Goal: Obtain resource: Obtain resource

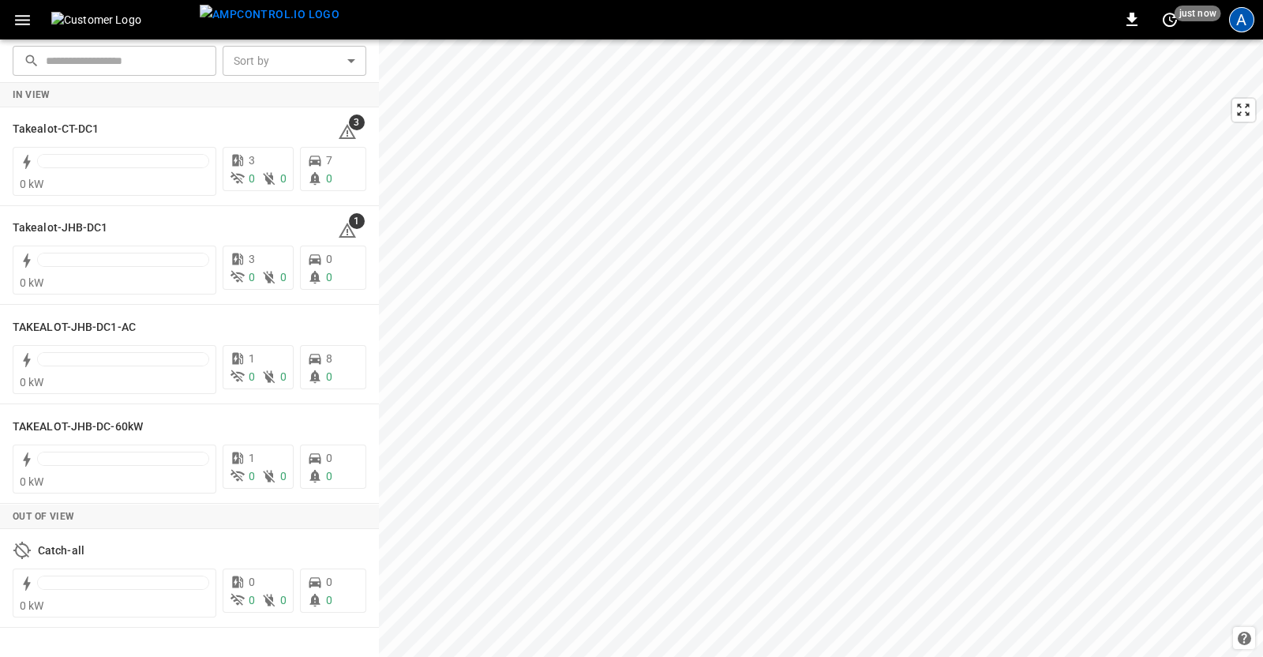
click at [1235, 22] on div "A" at bounding box center [1241, 19] width 25 height 25
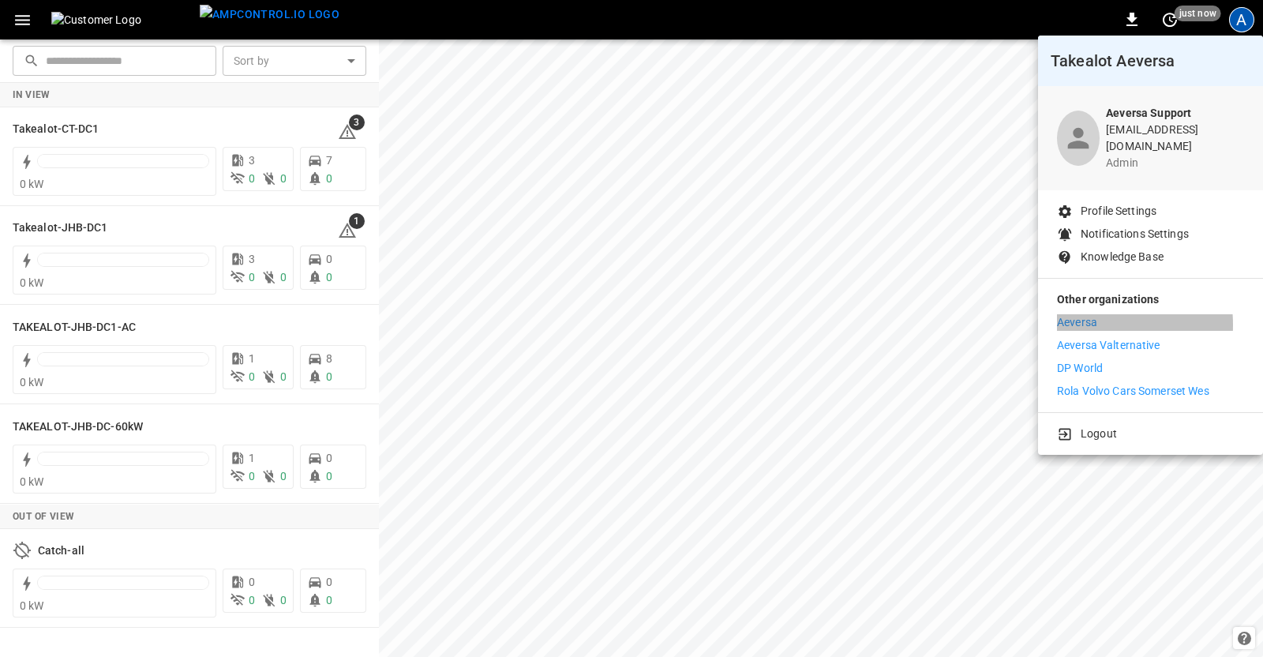
click at [1076, 314] on p "Aeversa" at bounding box center [1077, 322] width 40 height 17
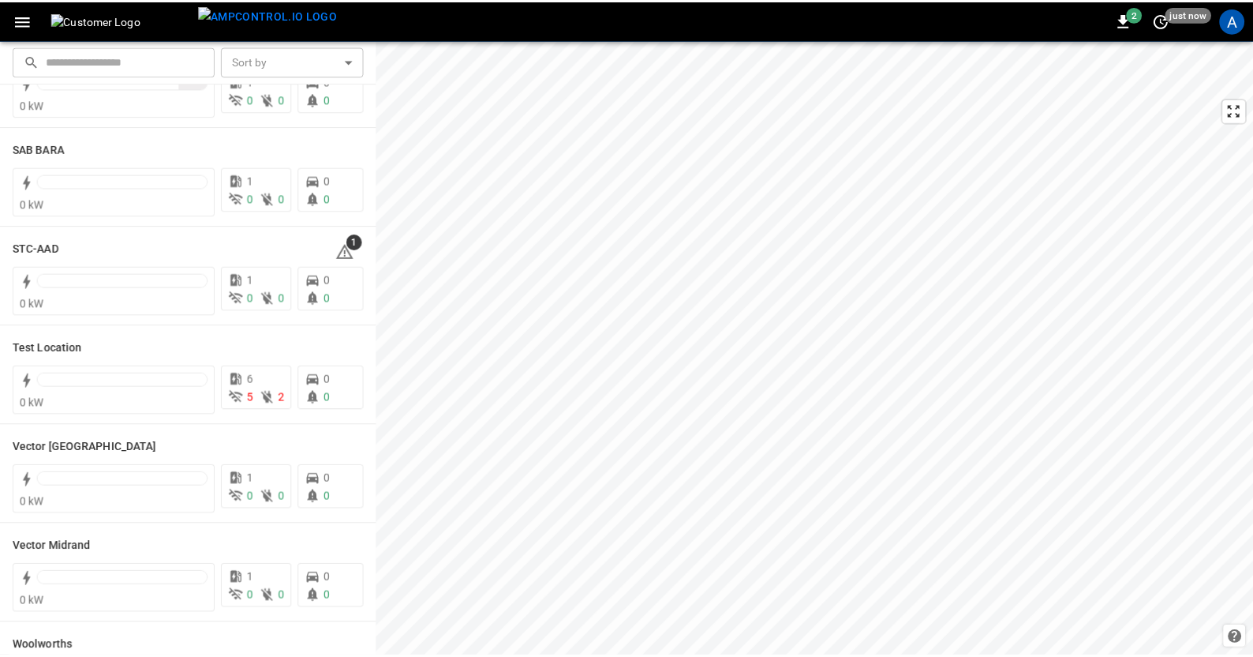
scroll to position [477, 0]
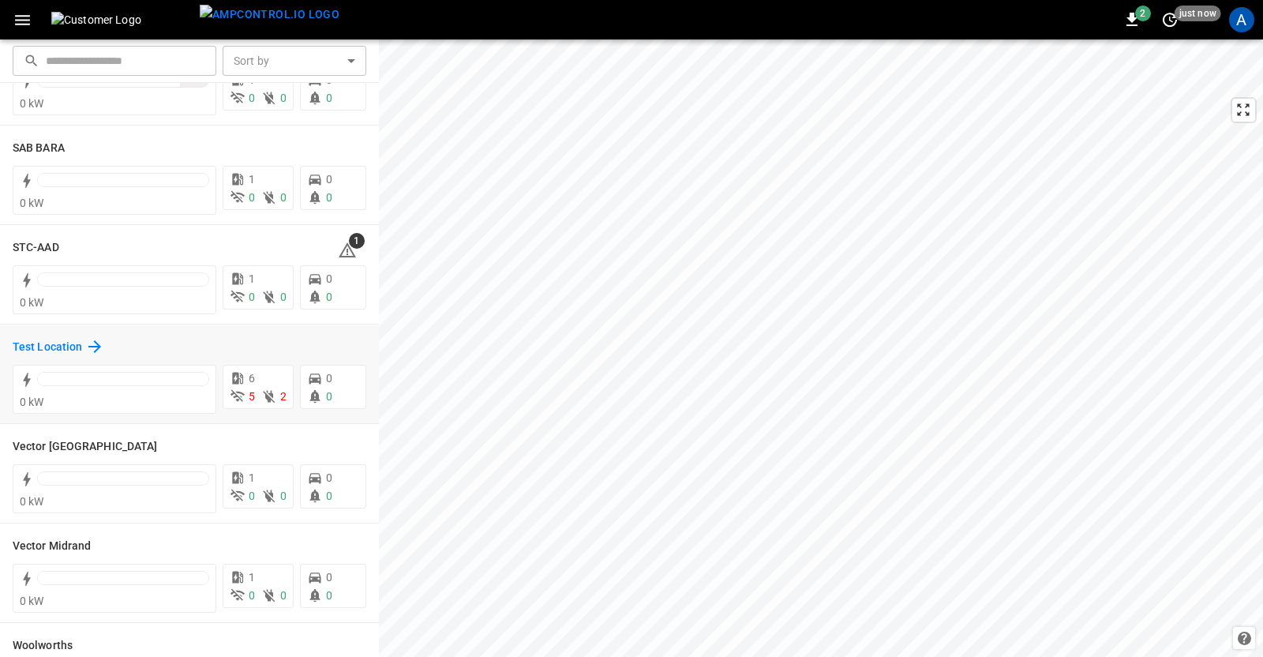
click at [43, 346] on h6 "Test Location" at bounding box center [47, 347] width 69 height 17
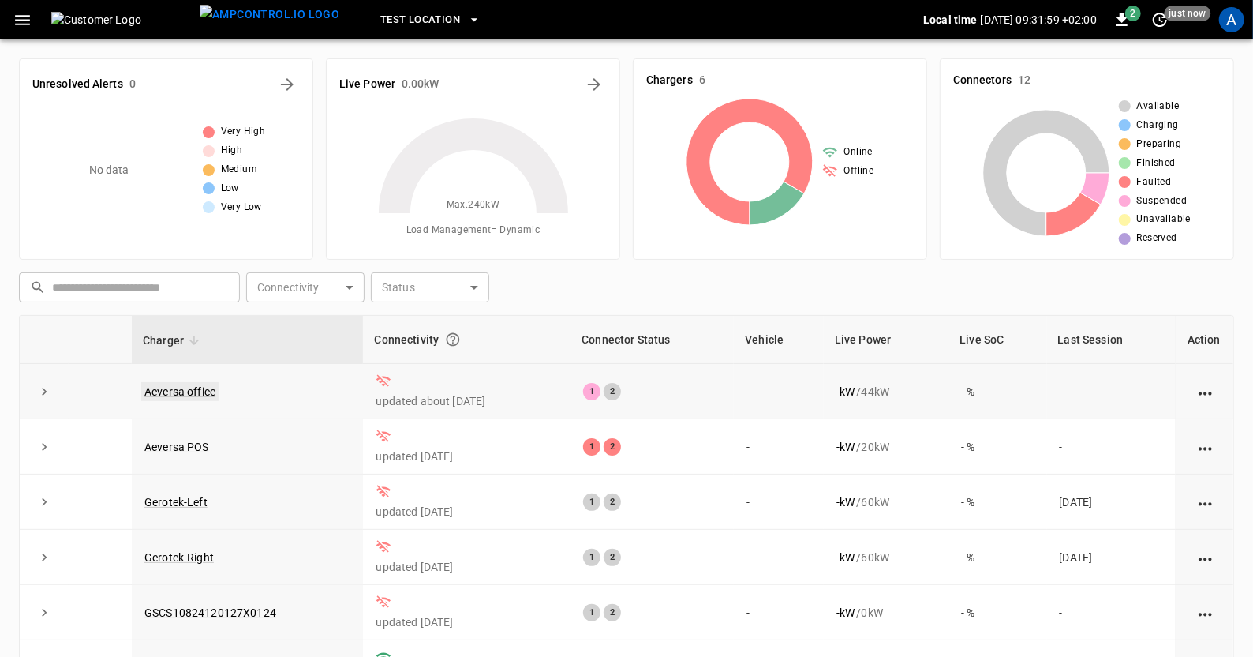
scroll to position [178, 0]
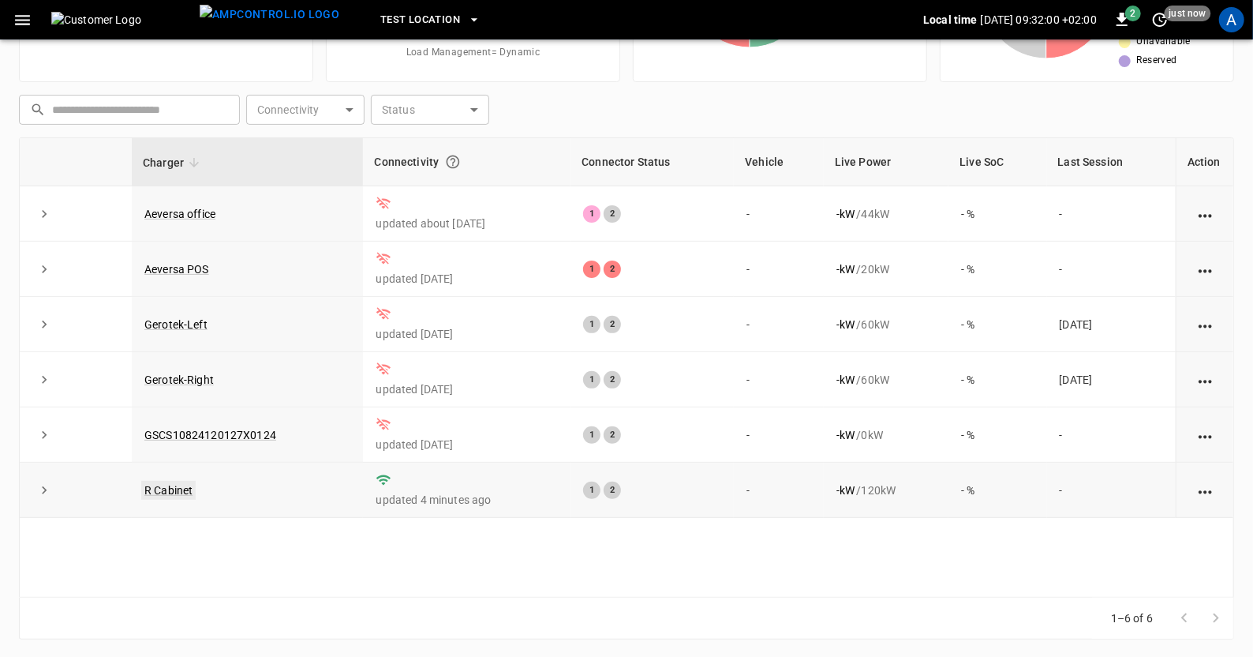
click at [154, 489] on link "R Cabinet" at bounding box center [168, 490] width 54 height 19
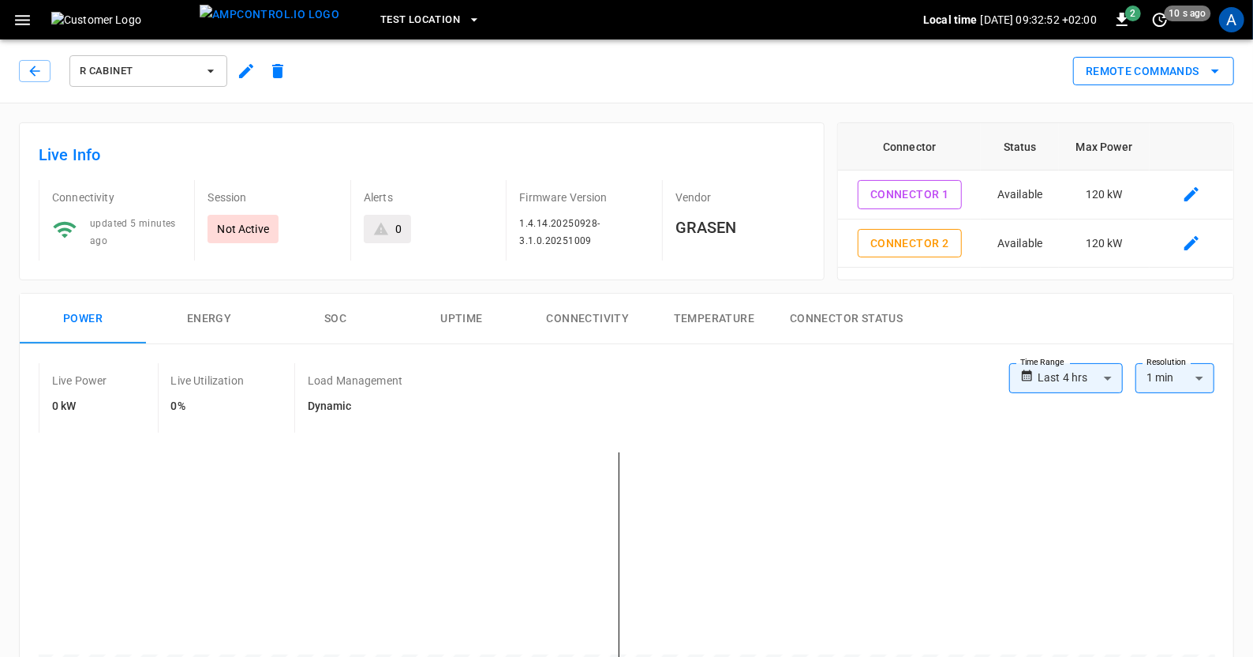
click at [1217, 73] on icon "remote commands options" at bounding box center [1215, 71] width 19 height 19
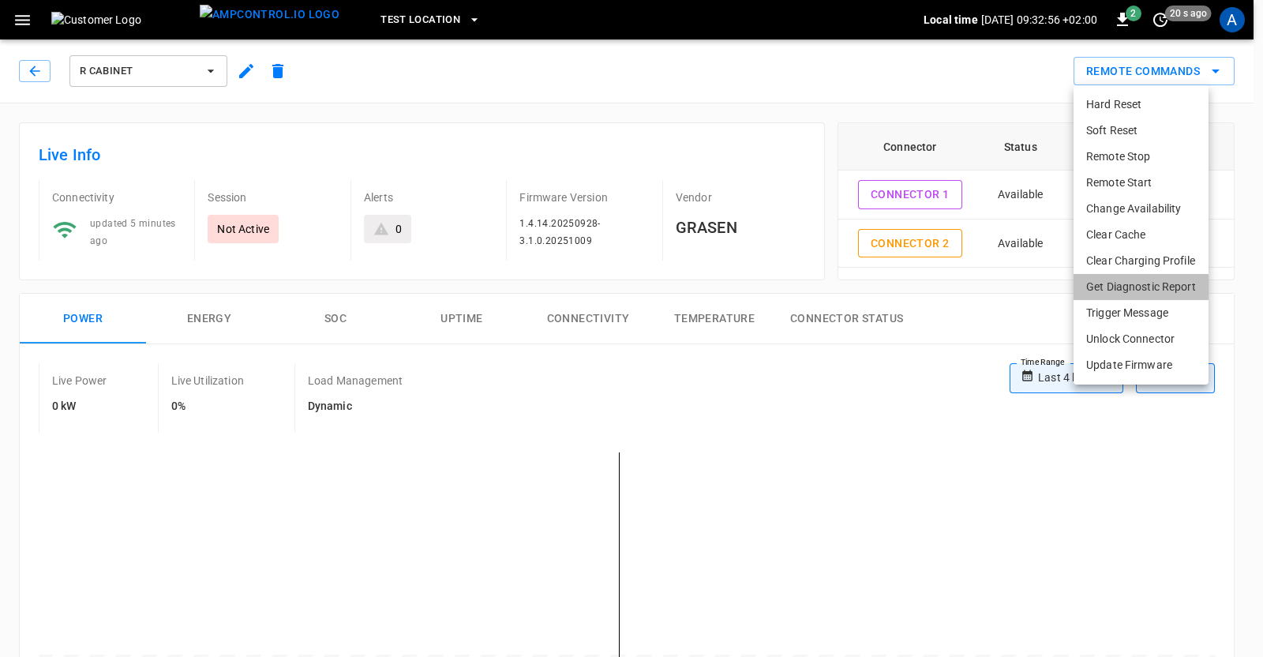
click at [1110, 276] on li "Get Diagnostic Report" at bounding box center [1140, 287] width 135 height 26
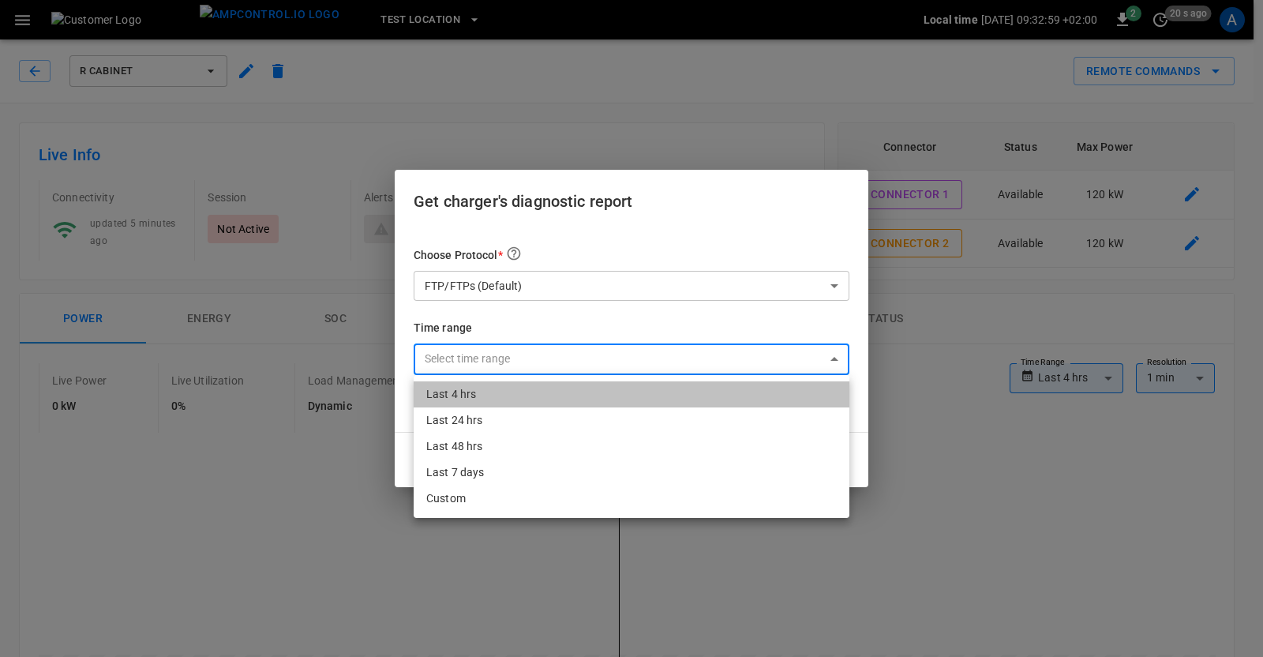
click at [510, 401] on li "Last 4 hrs" at bounding box center [632, 394] width 436 height 26
type input "**********"
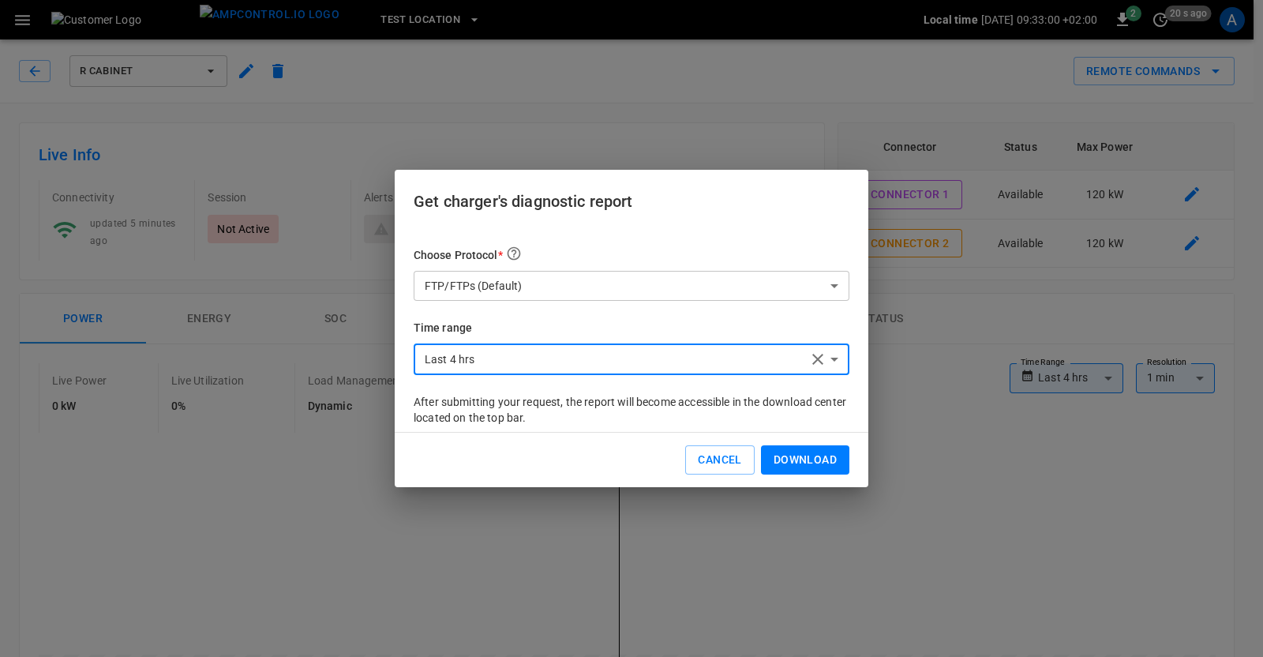
click at [808, 462] on button "Download" at bounding box center [805, 459] width 88 height 29
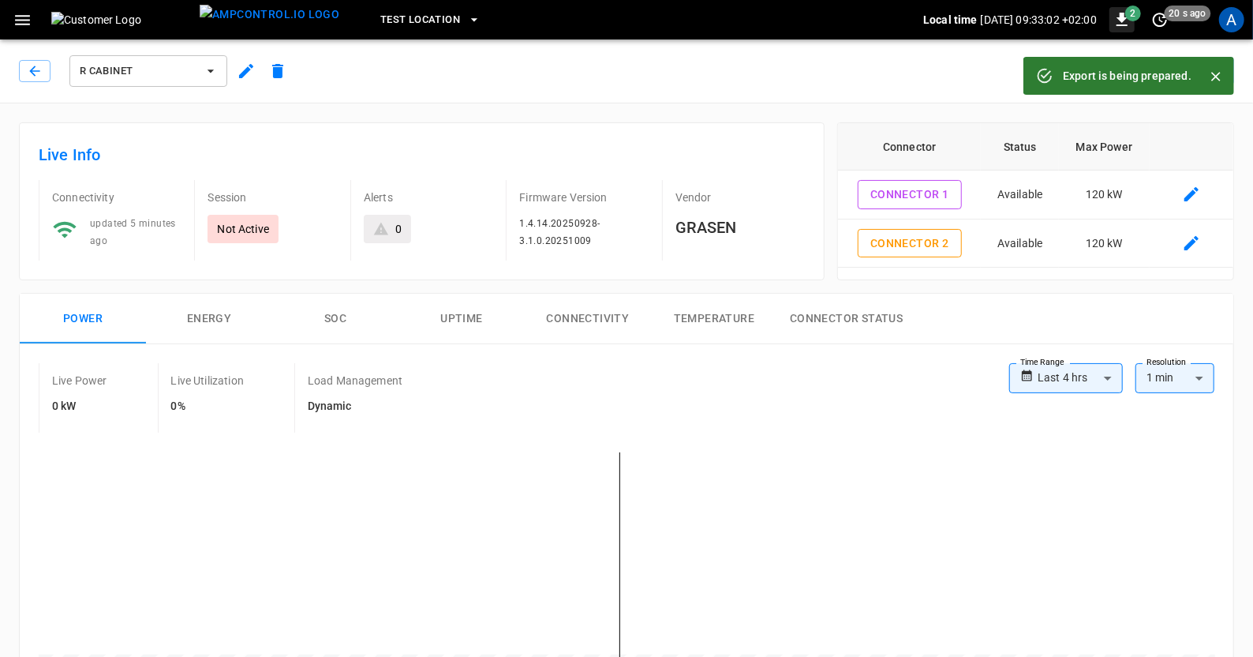
click at [1129, 21] on icon "button" at bounding box center [1122, 19] width 19 height 19
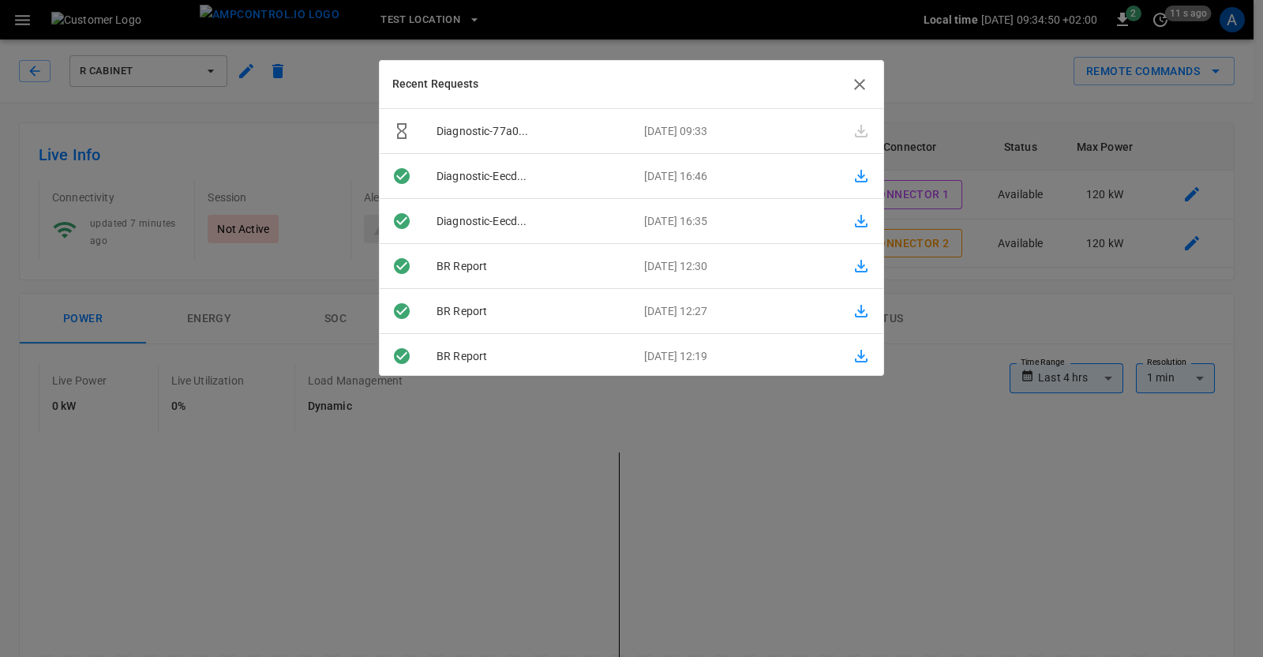
click at [862, 78] on icon "button" at bounding box center [859, 84] width 19 height 19
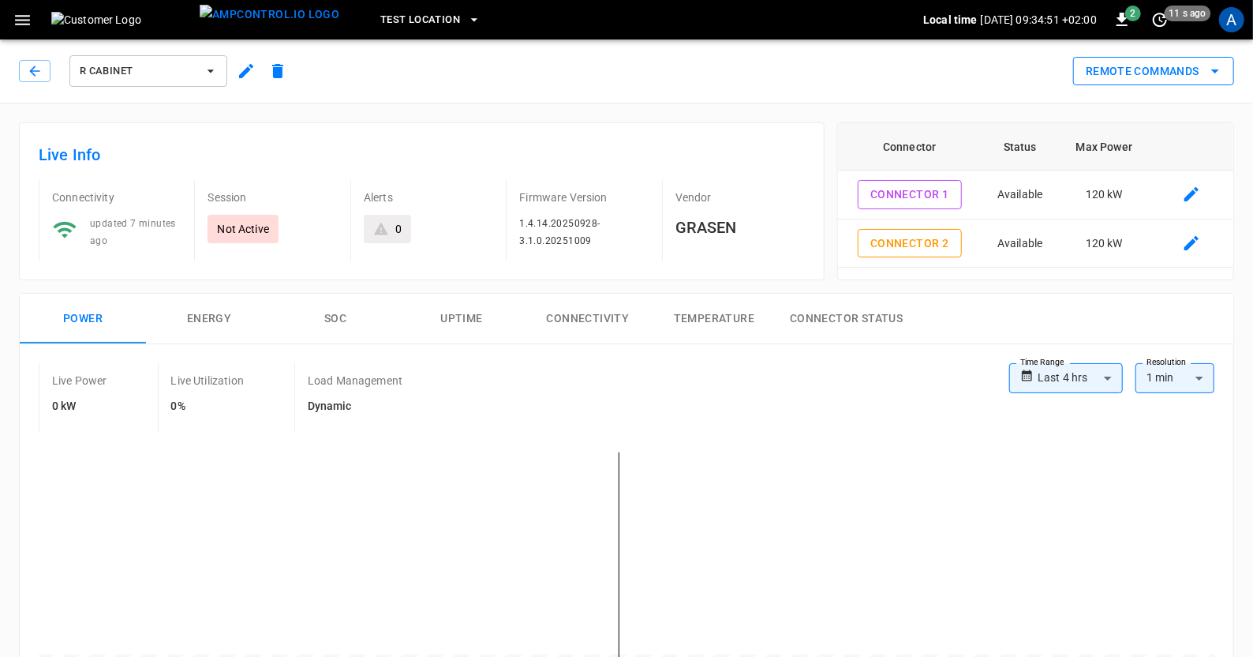
click at [1211, 75] on icon "remote commands options" at bounding box center [1215, 71] width 19 height 19
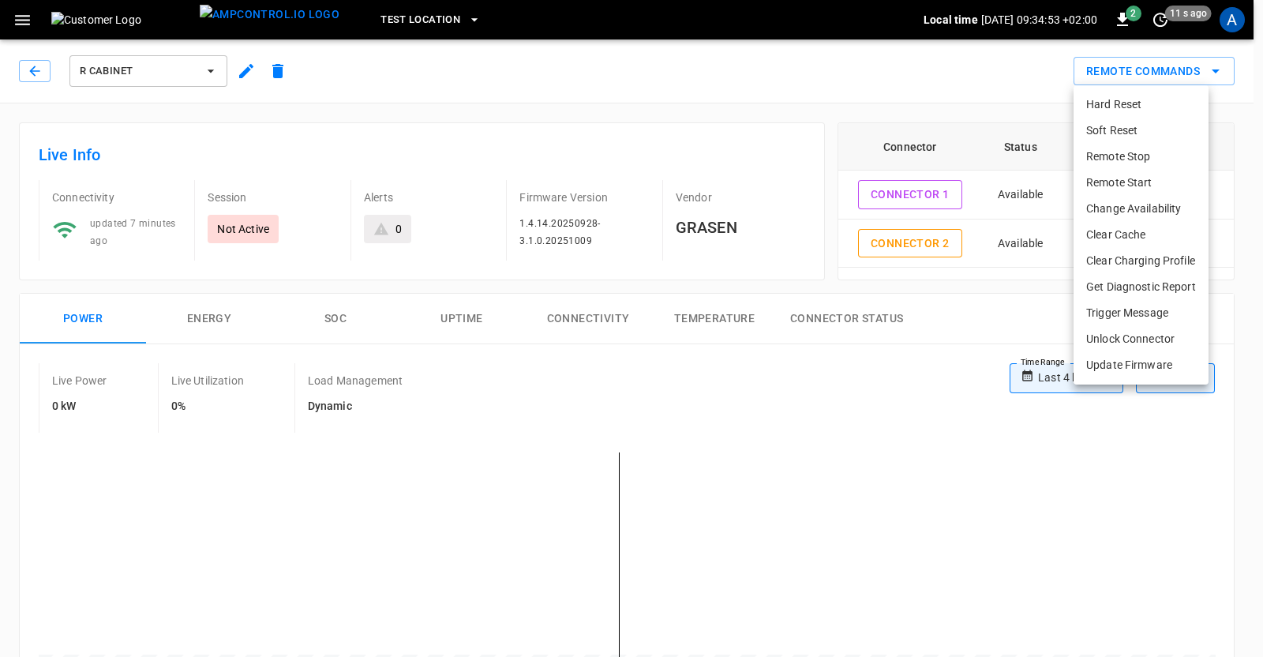
click at [1131, 282] on li "Get Diagnostic Report" at bounding box center [1140, 287] width 135 height 26
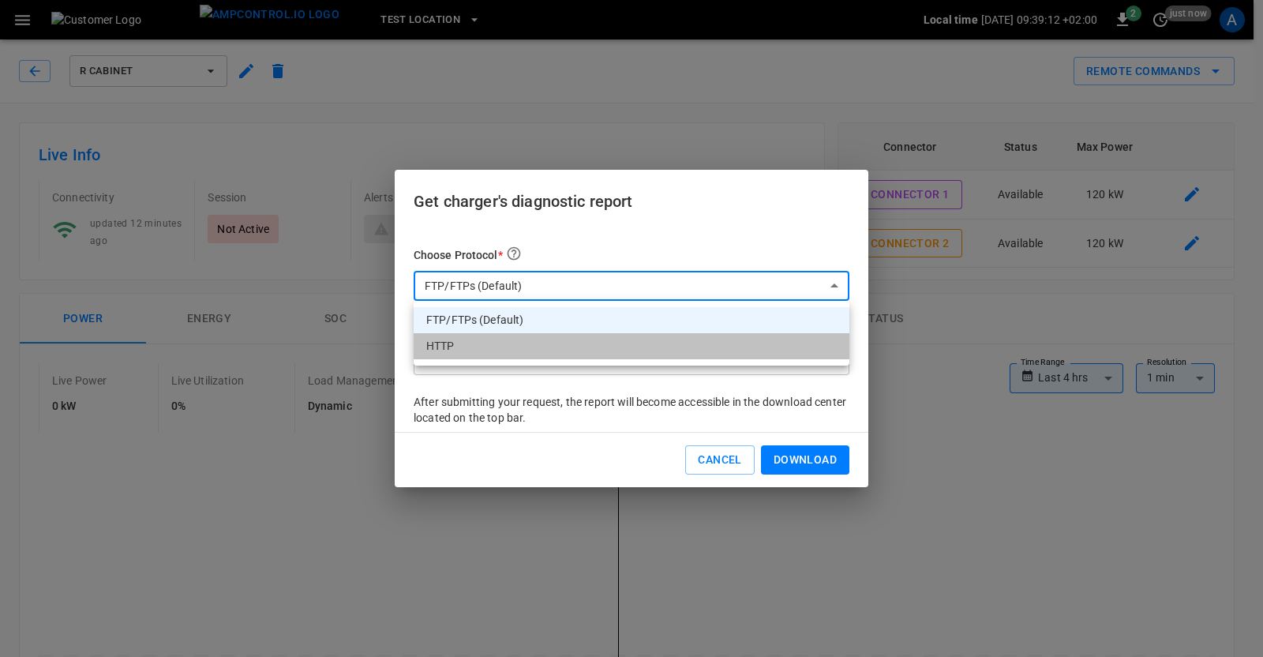
click at [700, 357] on li "HTTP" at bounding box center [632, 346] width 436 height 26
type input "****"
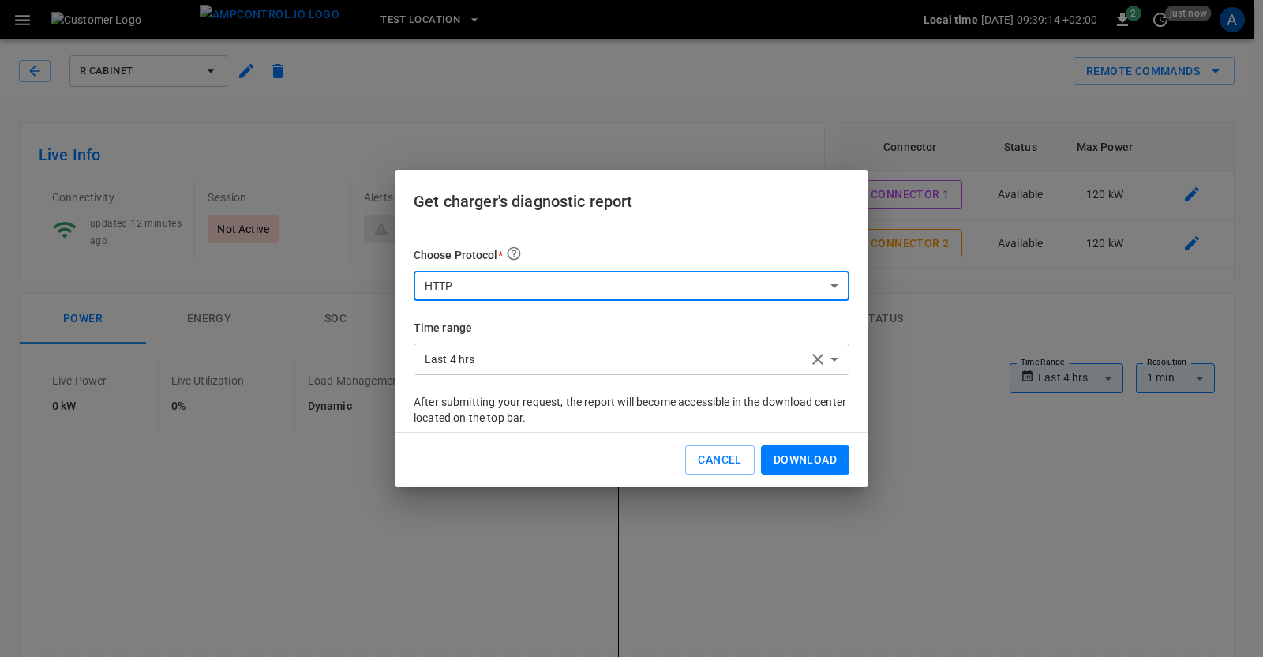
click at [804, 467] on button "Download" at bounding box center [805, 459] width 88 height 29
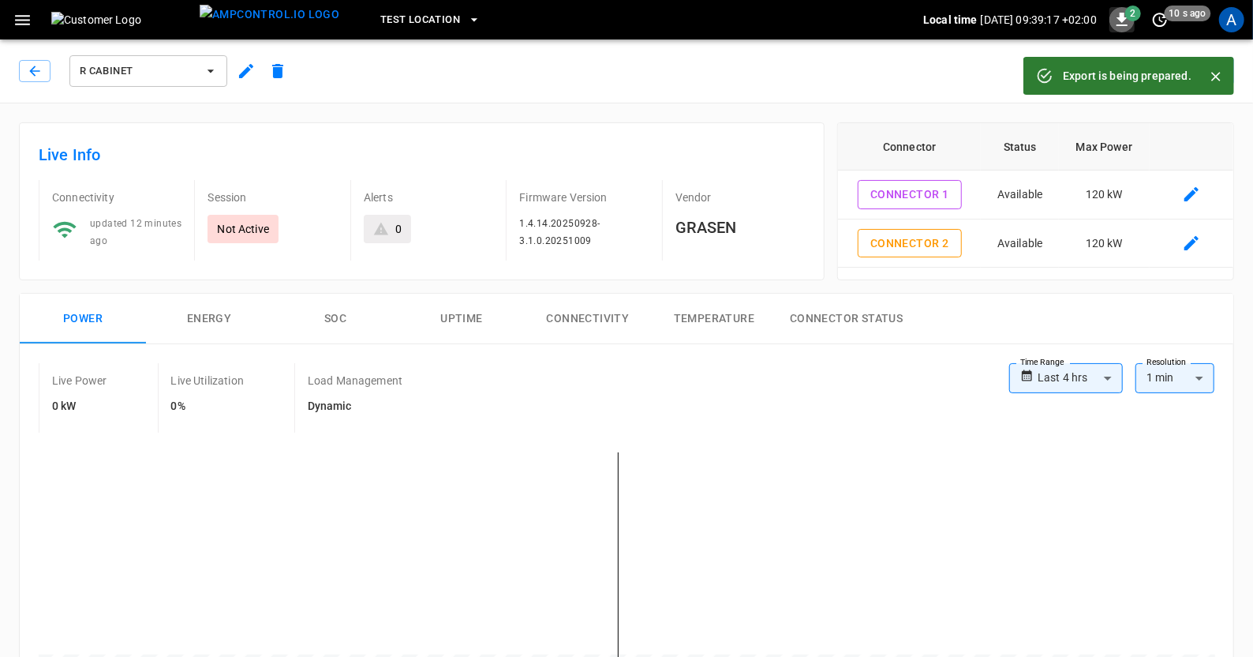
click at [1118, 17] on icon "button" at bounding box center [1122, 19] width 11 height 13
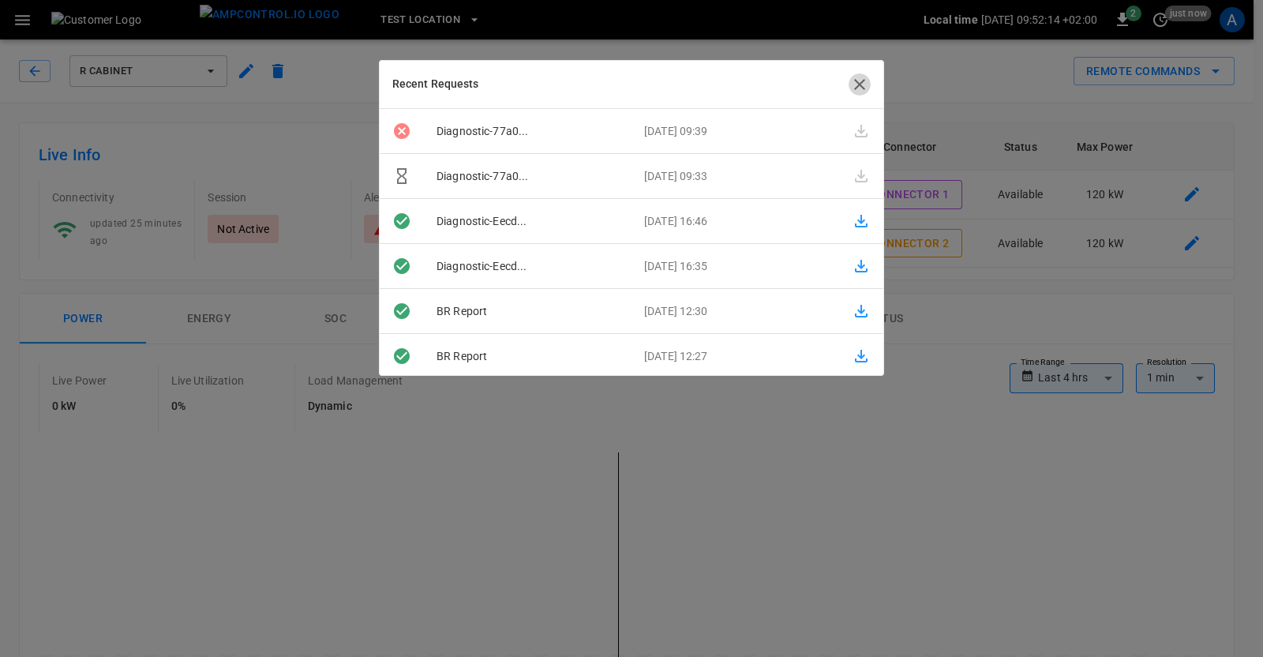
click at [865, 92] on icon "button" at bounding box center [859, 84] width 19 height 19
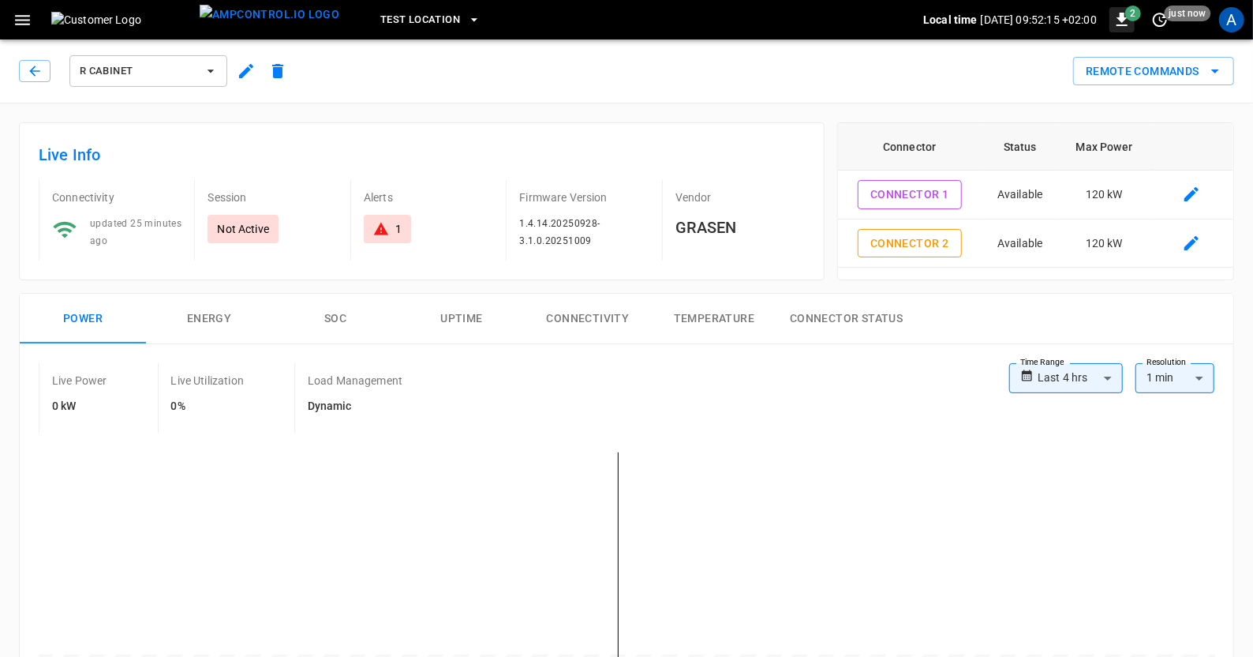
click at [1126, 13] on span "2" at bounding box center [1133, 14] width 16 height 16
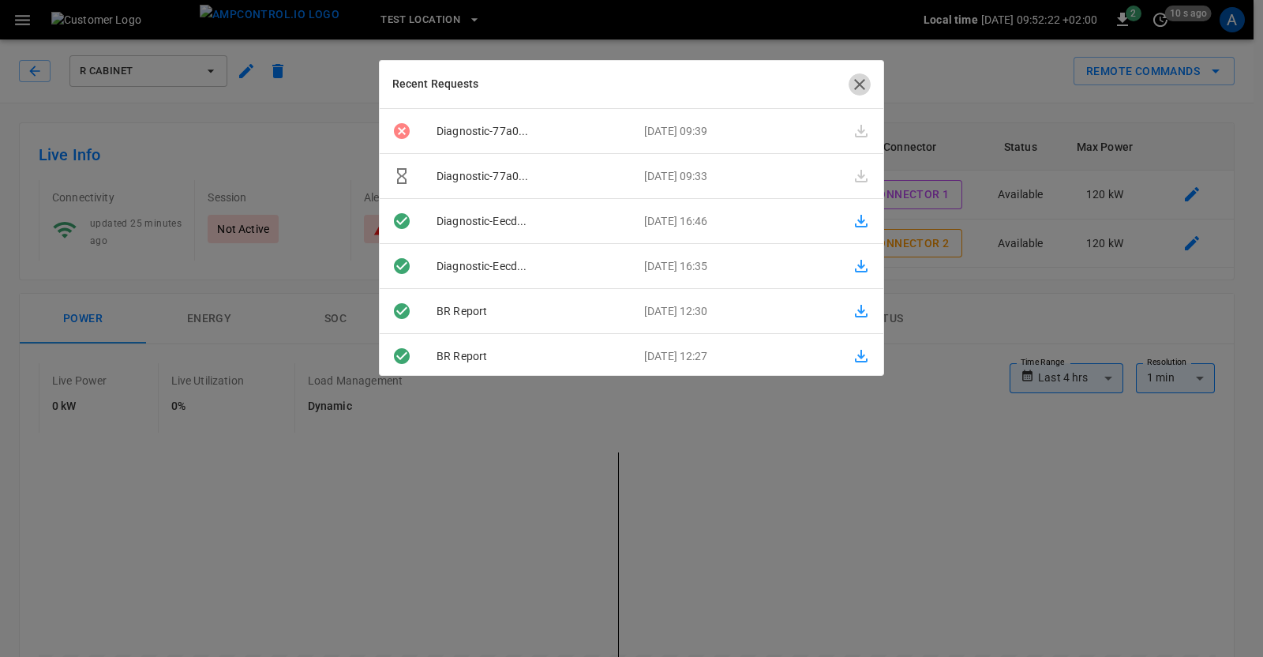
click at [856, 90] on icon "button" at bounding box center [859, 84] width 19 height 19
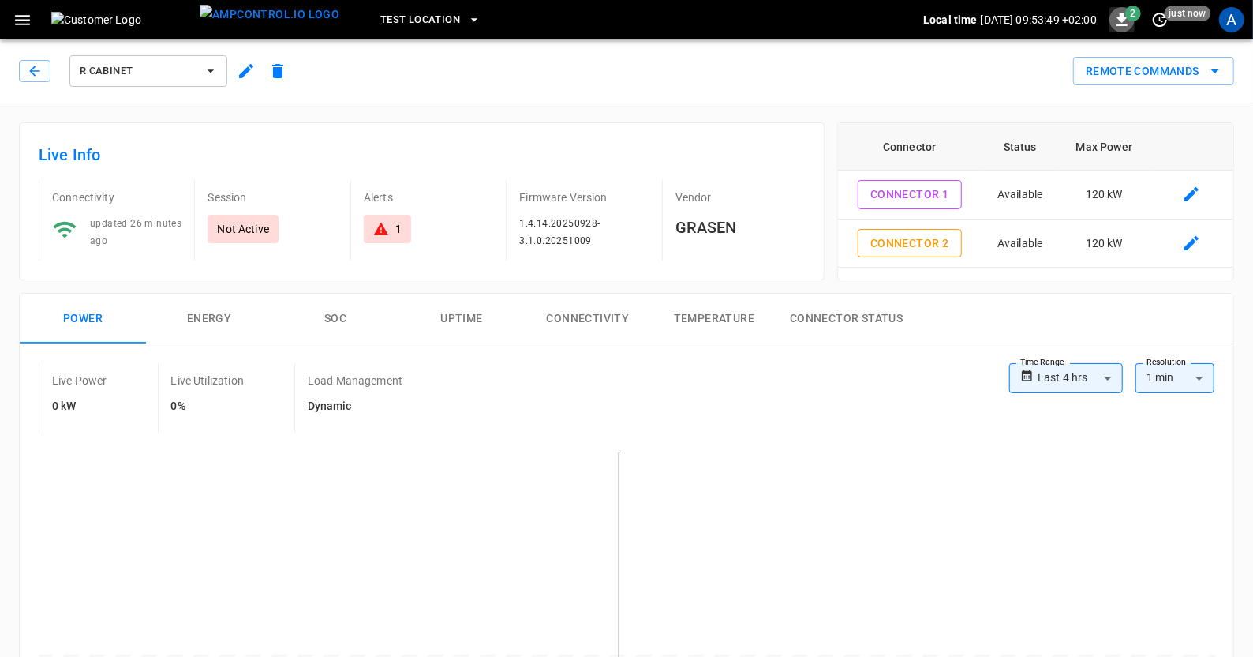
click at [1124, 27] on icon "button" at bounding box center [1122, 19] width 19 height 19
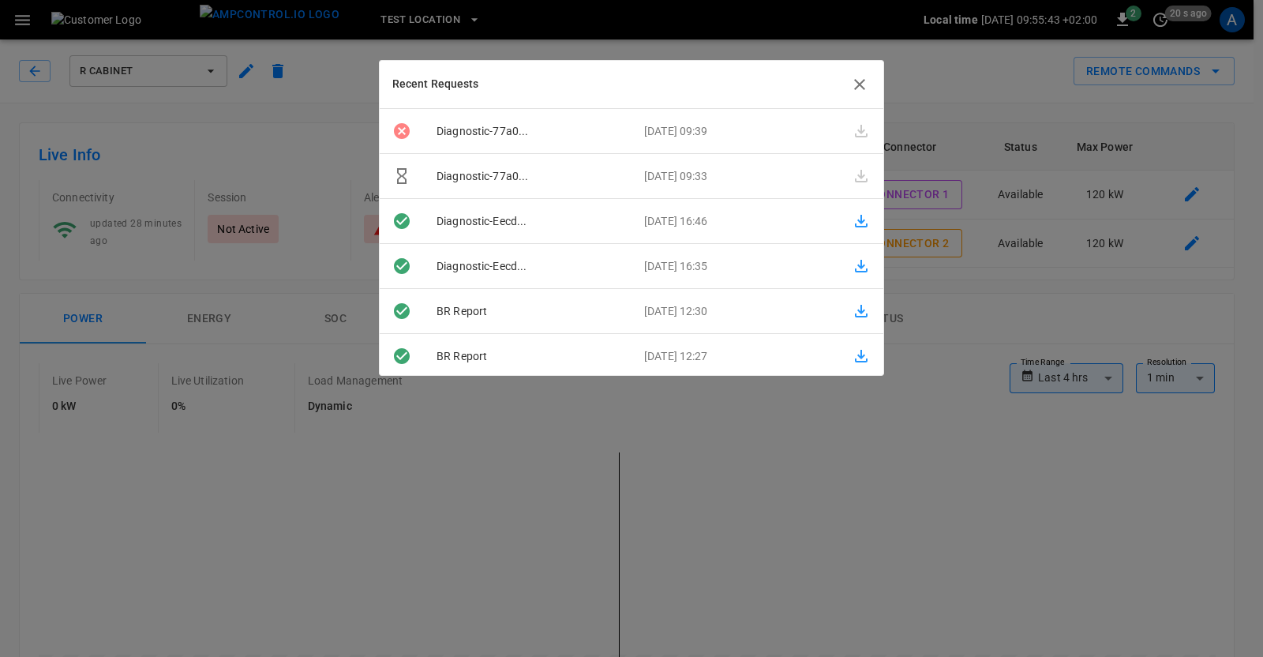
click at [863, 79] on icon "button" at bounding box center [859, 84] width 19 height 19
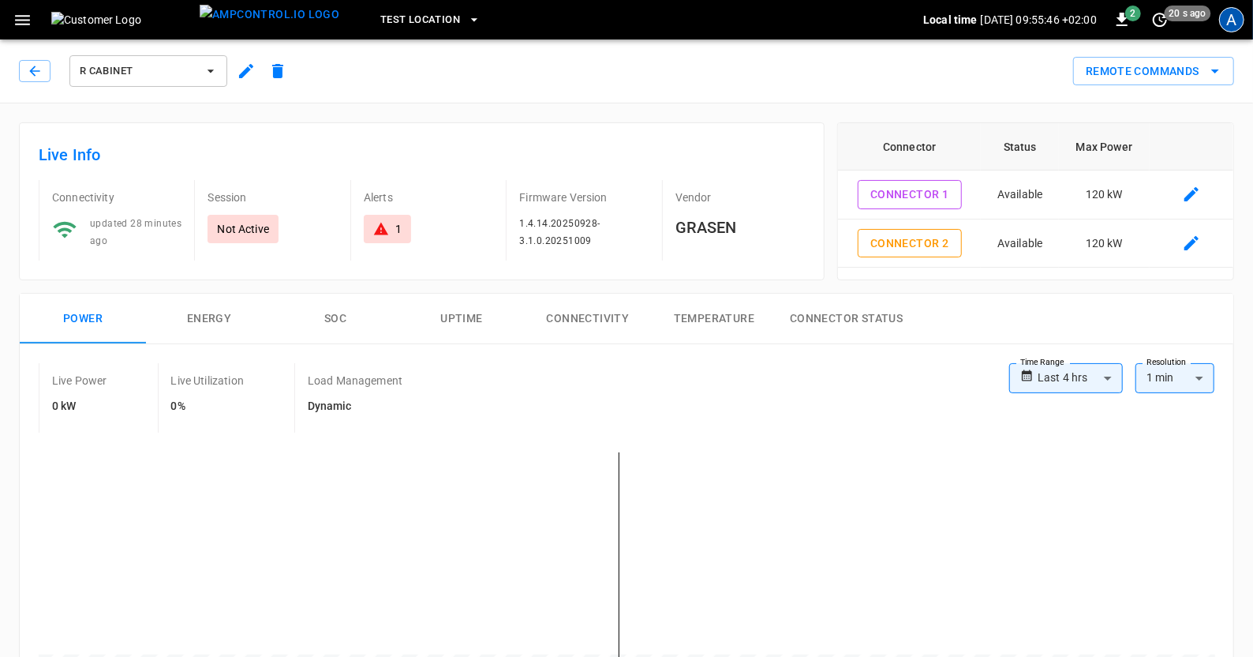
click at [1241, 21] on div "A" at bounding box center [1231, 19] width 25 height 25
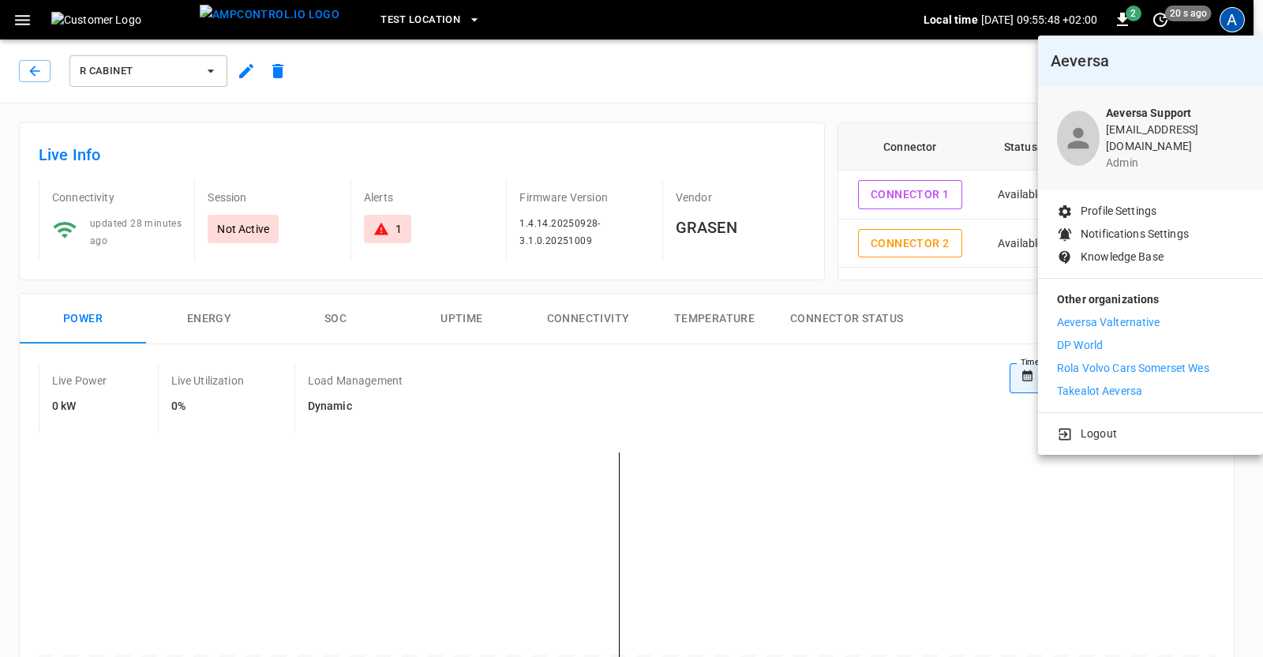
click at [1106, 383] on p "Takealot Aeversa" at bounding box center [1099, 391] width 85 height 17
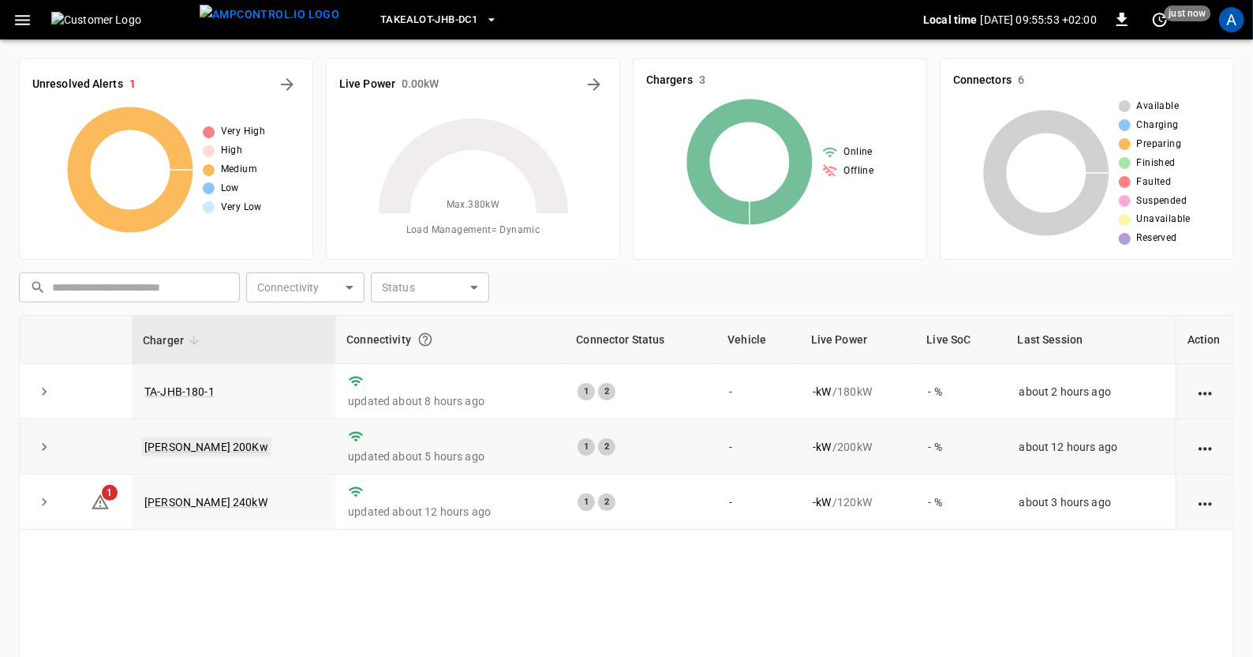
click at [166, 440] on link "[PERSON_NAME] 200Kw" at bounding box center [206, 446] width 130 height 19
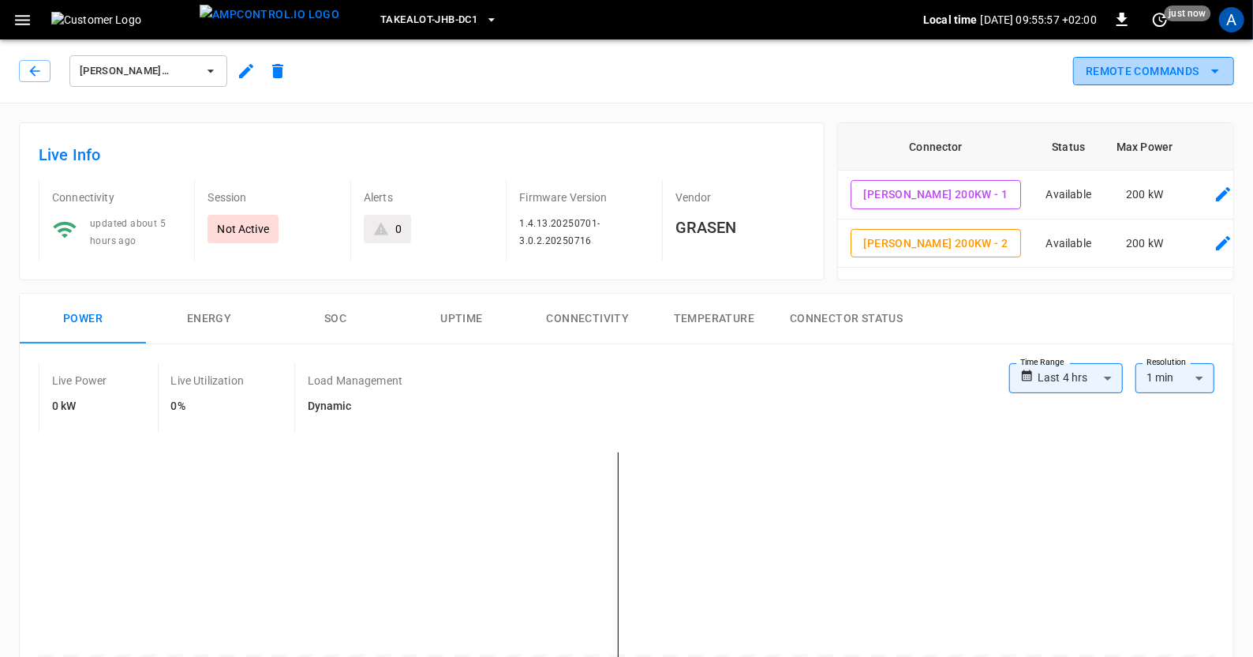
click at [1210, 64] on icon "remote commands options" at bounding box center [1215, 71] width 19 height 19
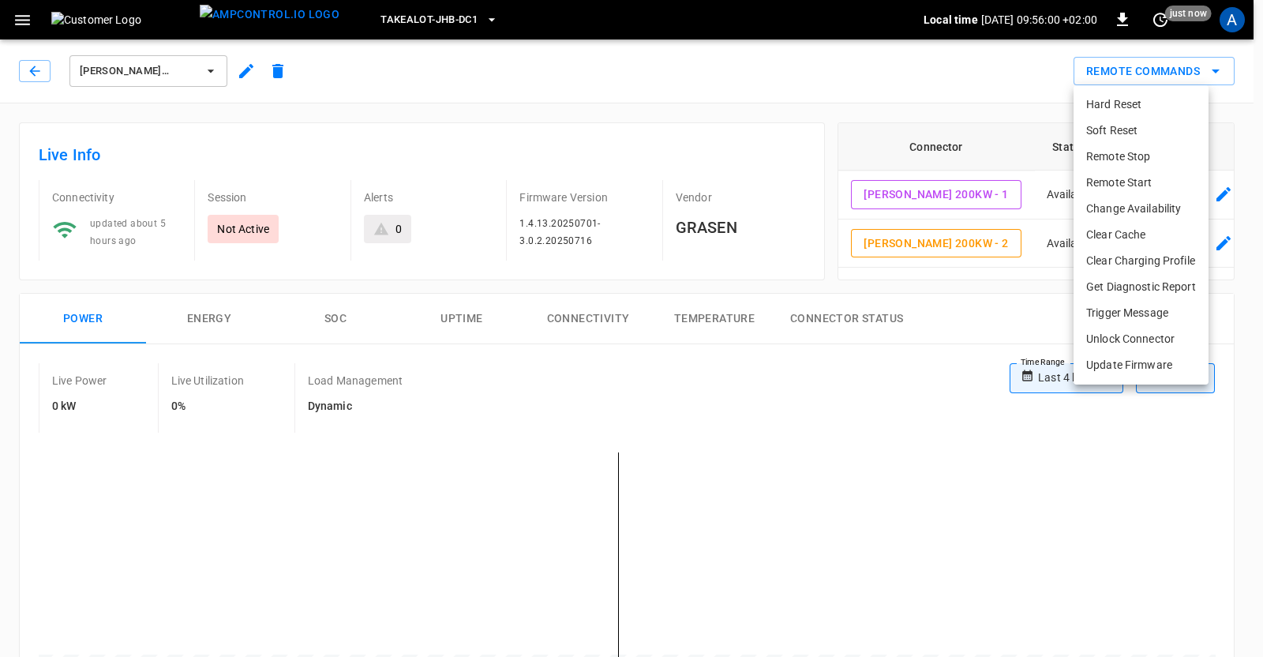
click at [1136, 286] on li "Get Diagnostic Report" at bounding box center [1140, 287] width 135 height 26
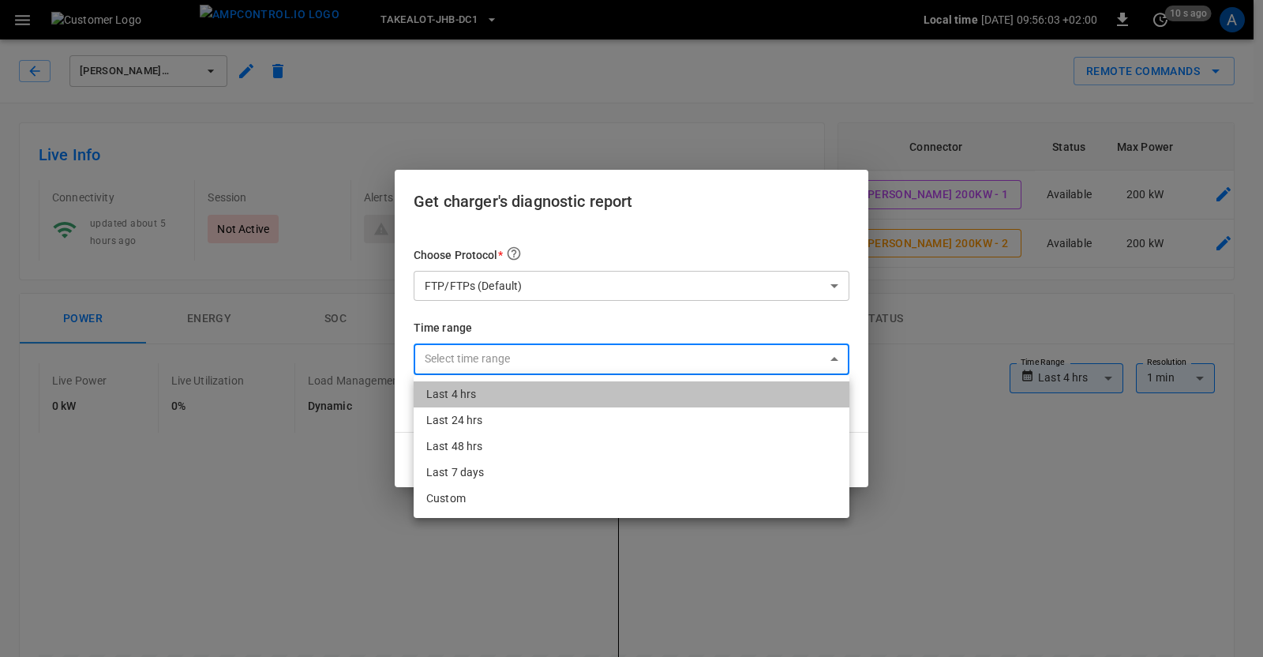
click at [451, 402] on li "Last 4 hrs" at bounding box center [632, 394] width 436 height 26
type input "**********"
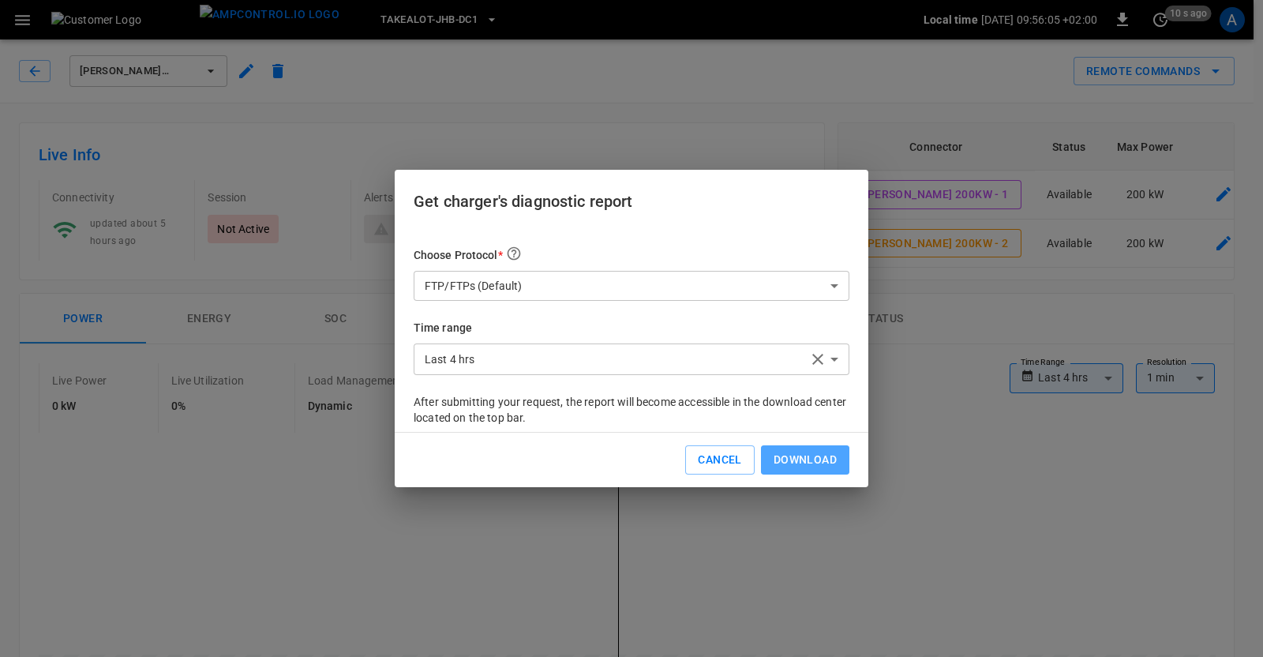
click at [810, 463] on button "Download" at bounding box center [805, 459] width 88 height 29
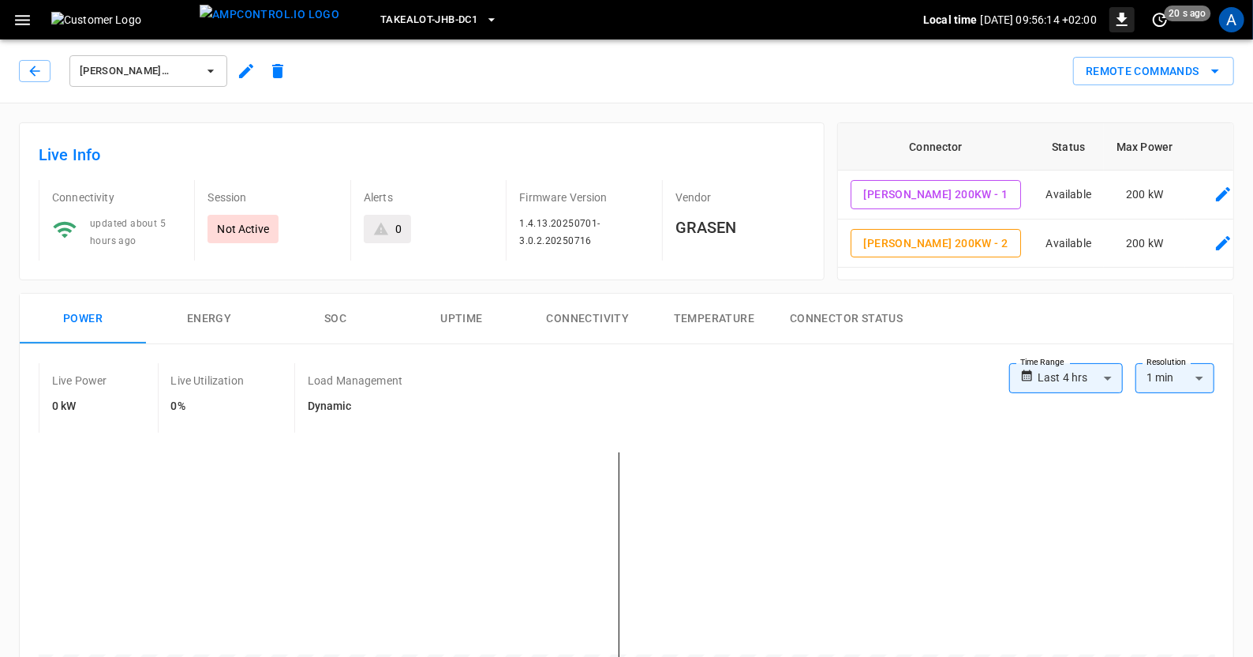
click at [1119, 18] on icon "button" at bounding box center [1122, 19] width 11 height 13
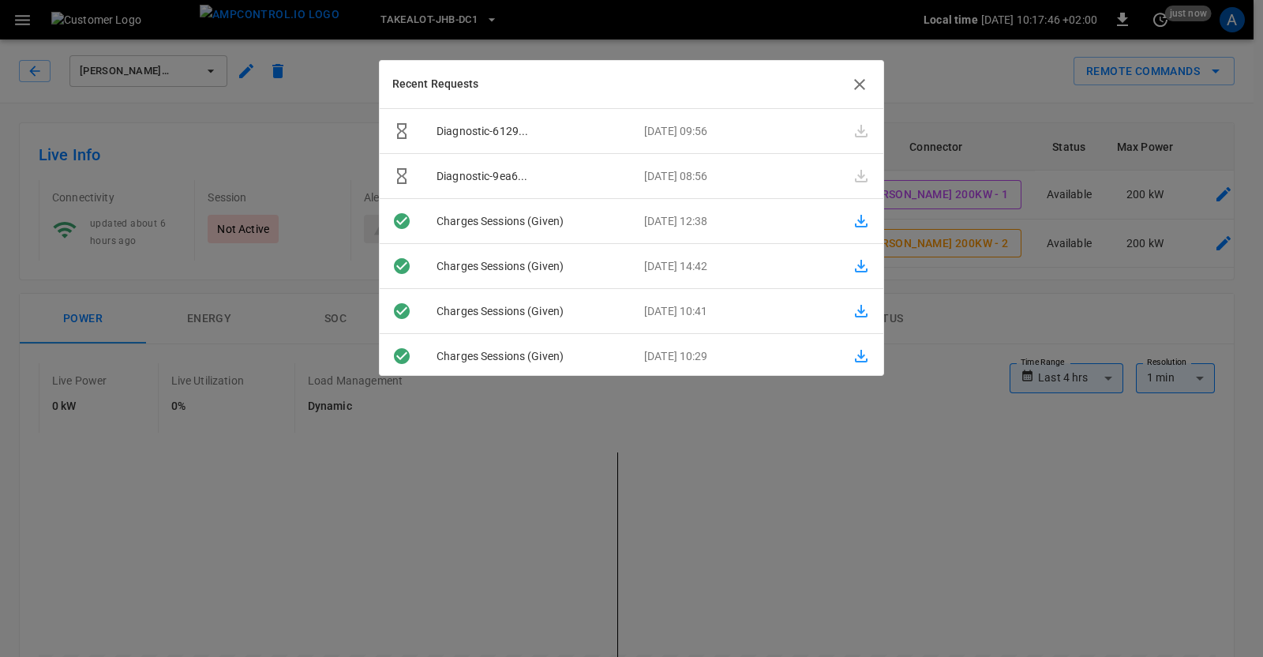
click at [861, 85] on icon "button" at bounding box center [859, 84] width 11 height 11
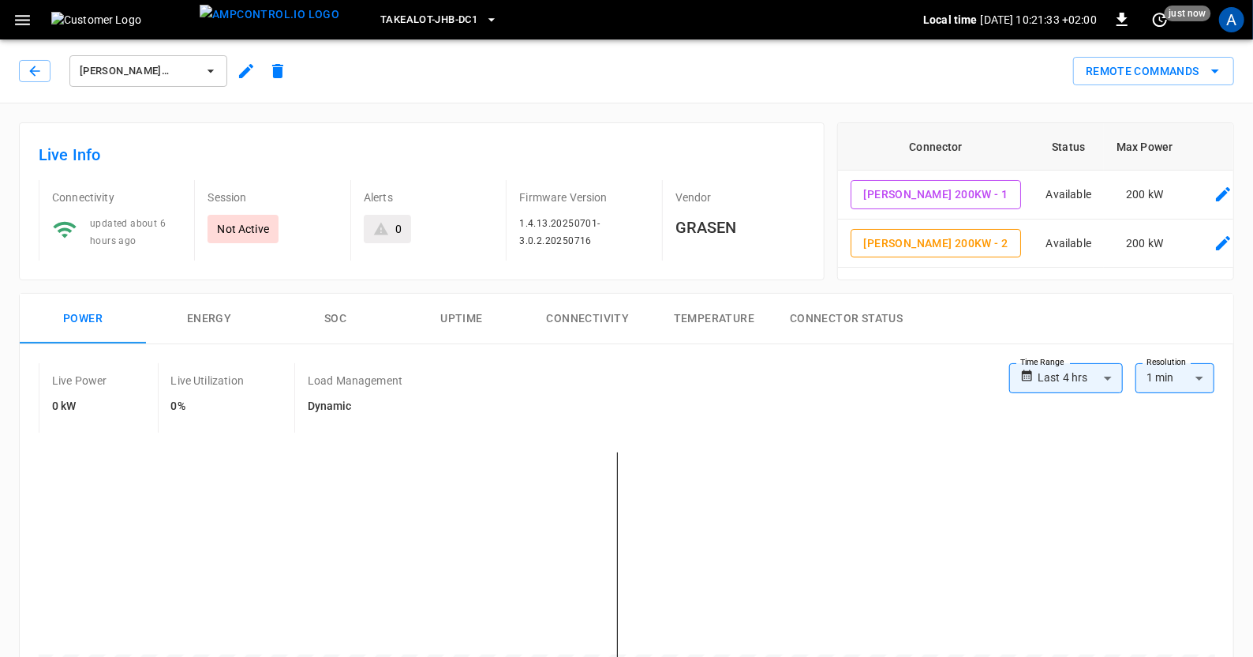
click at [1232, 33] on div "A" at bounding box center [1232, 20] width 30 height 30
click at [1234, 28] on div "A" at bounding box center [1231, 19] width 25 height 25
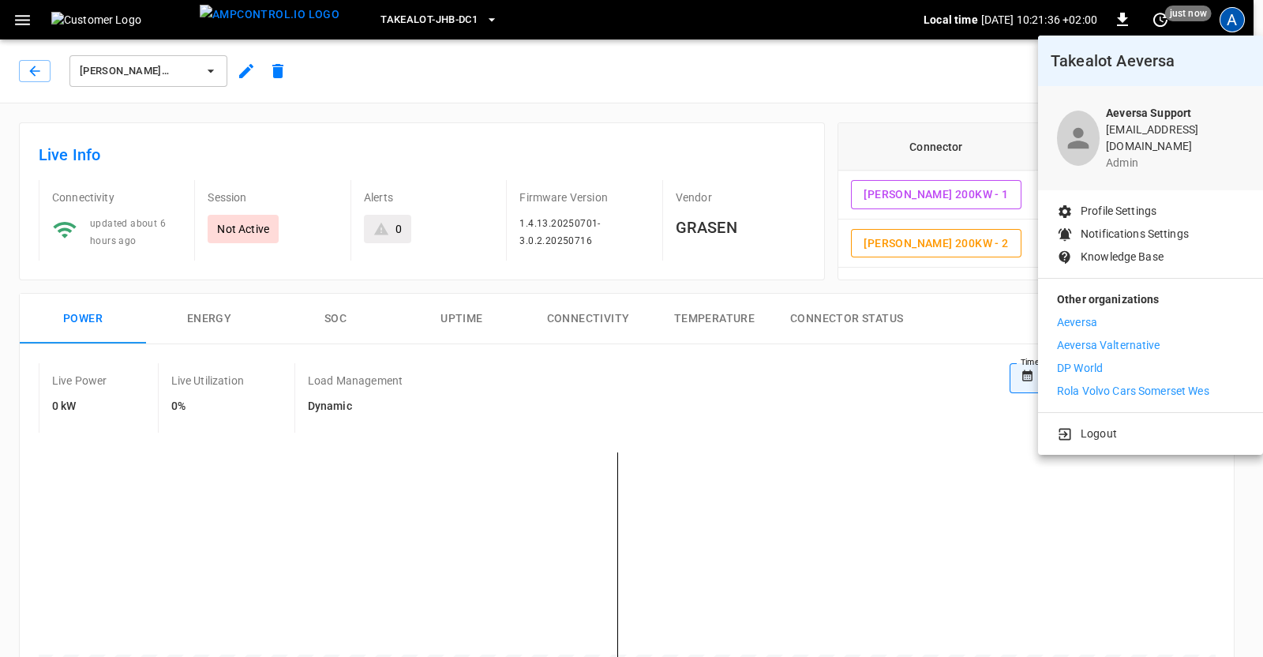
click at [1090, 316] on p "Aeversa" at bounding box center [1077, 322] width 40 height 17
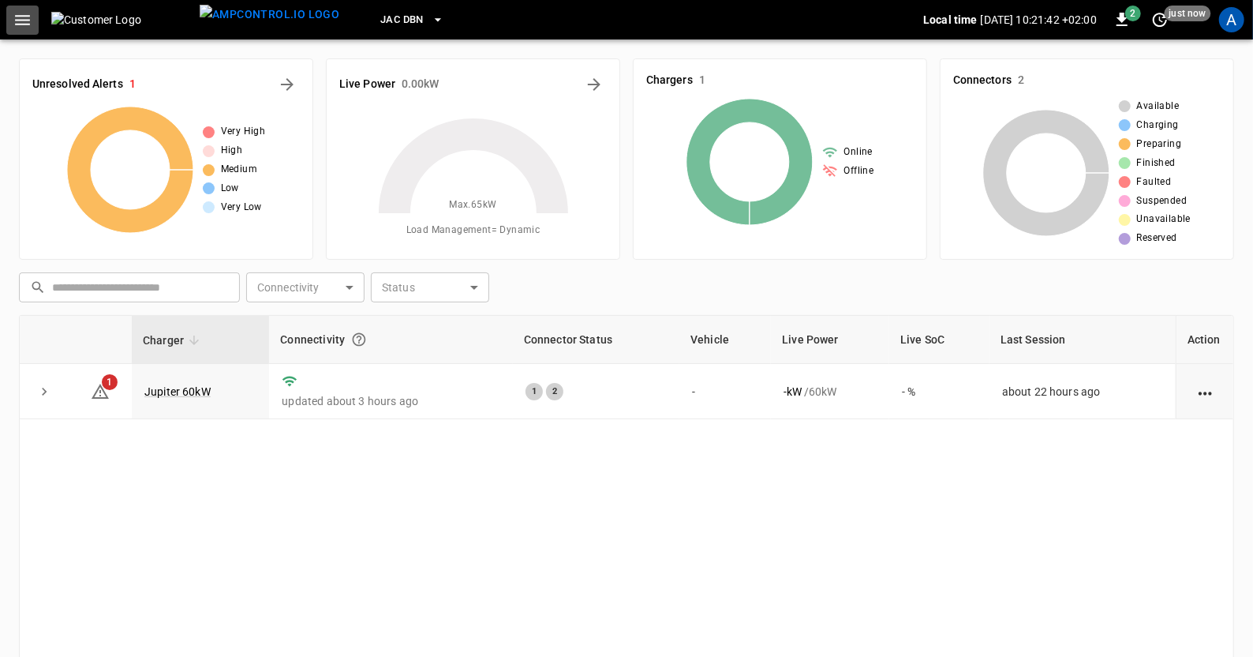
click at [22, 21] on icon "button" at bounding box center [23, 20] width 20 height 20
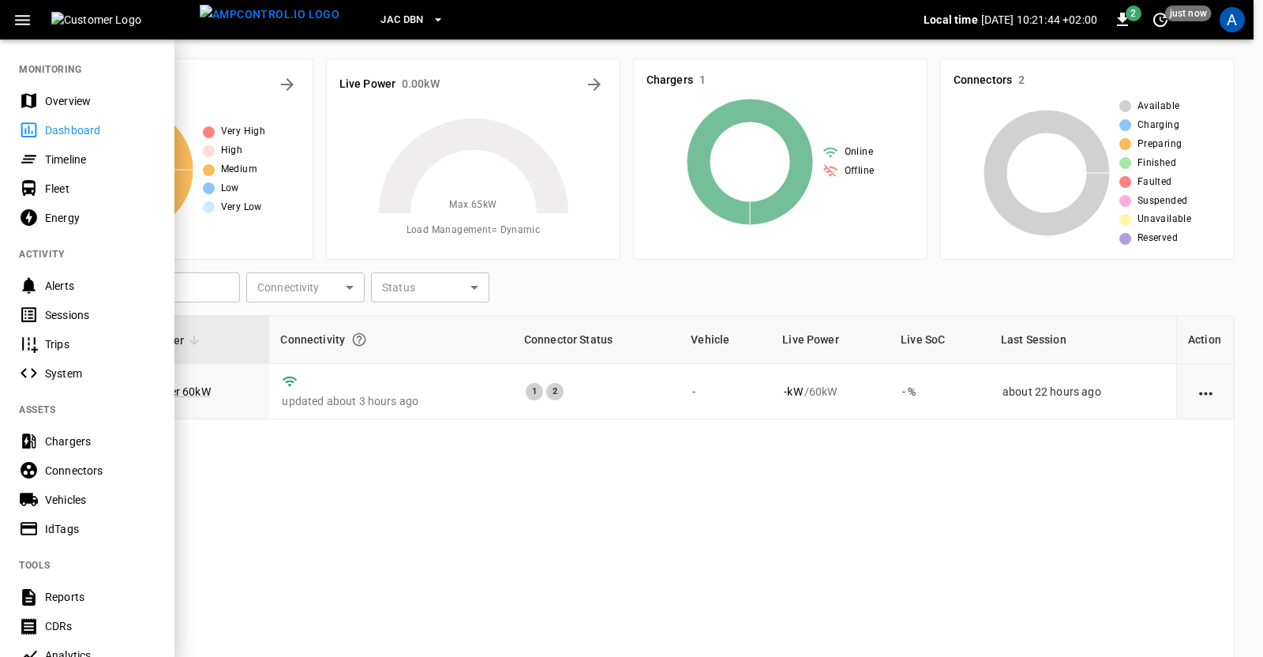
click at [192, 386] on div at bounding box center [631, 328] width 1263 height 657
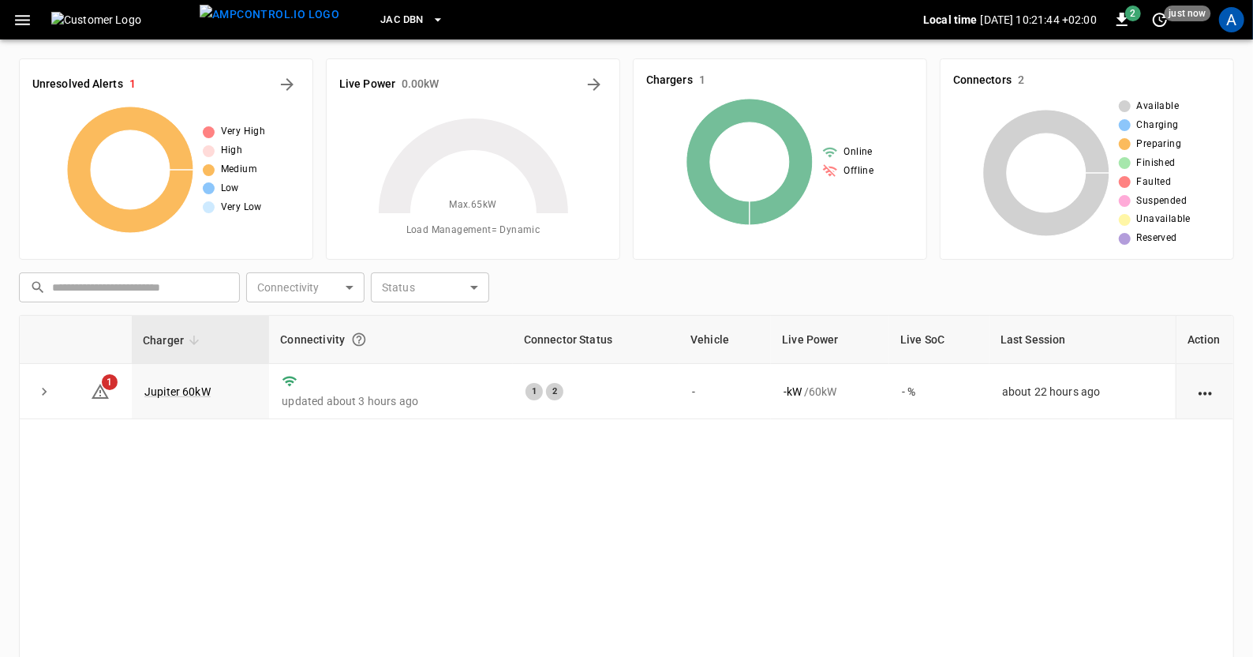
click at [192, 386] on link "Jupiter 60kW" at bounding box center [177, 391] width 66 height 13
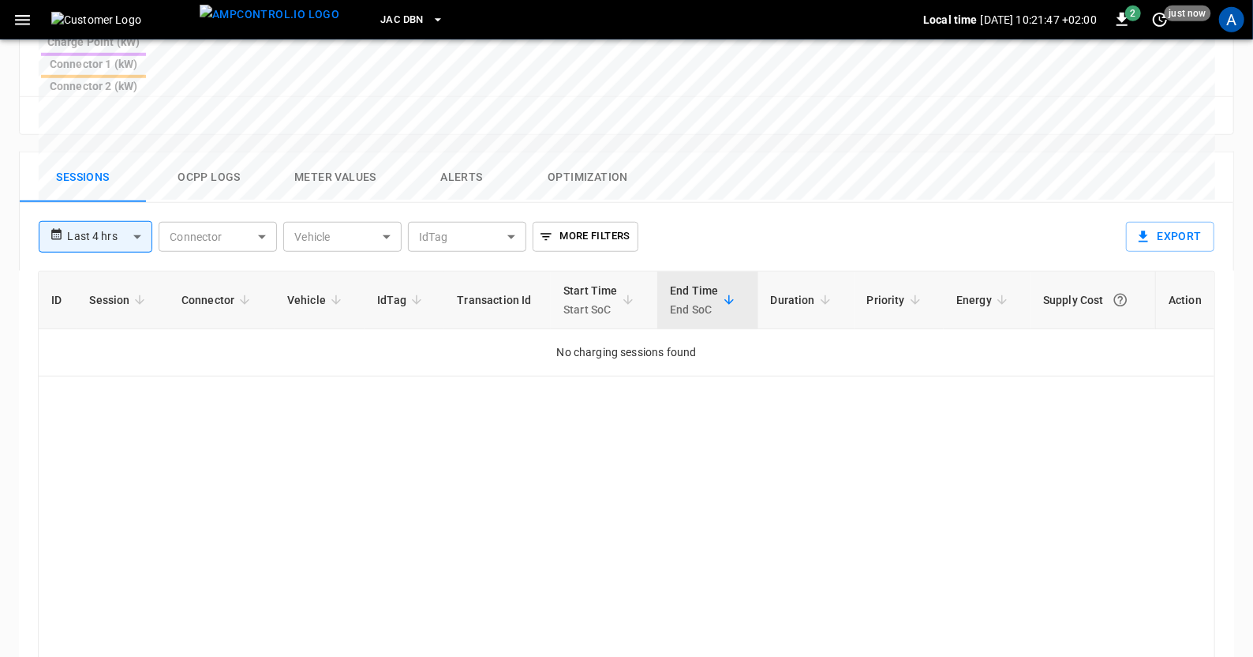
scroll to position [724, 0]
click at [133, 163] on body "**********" at bounding box center [626, 40] width 1253 height 1529
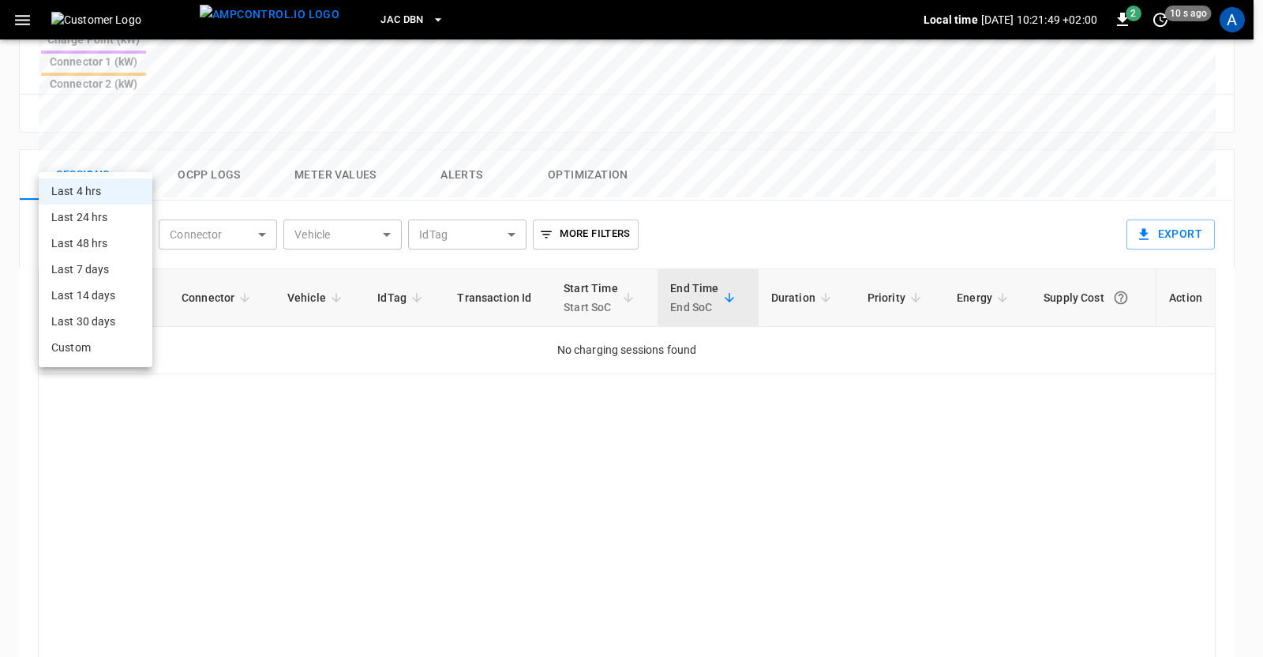
click at [101, 223] on li "Last 24 hrs" at bounding box center [96, 217] width 114 height 26
type input "**********"
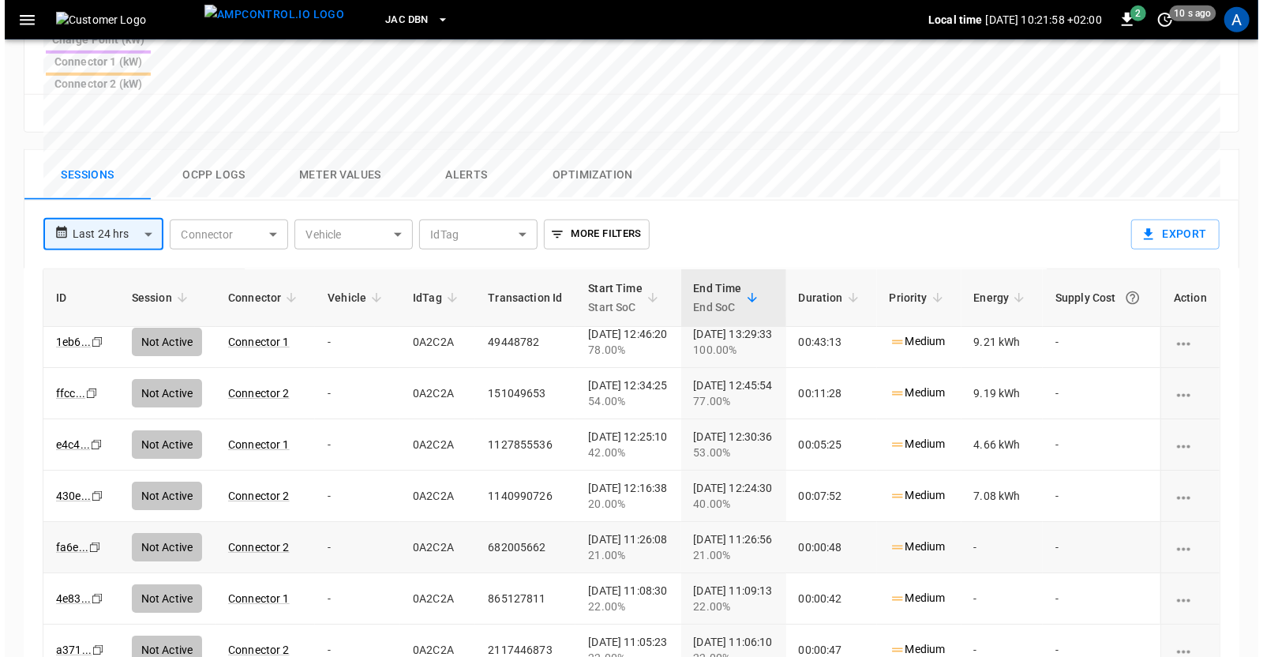
scroll to position [0, 0]
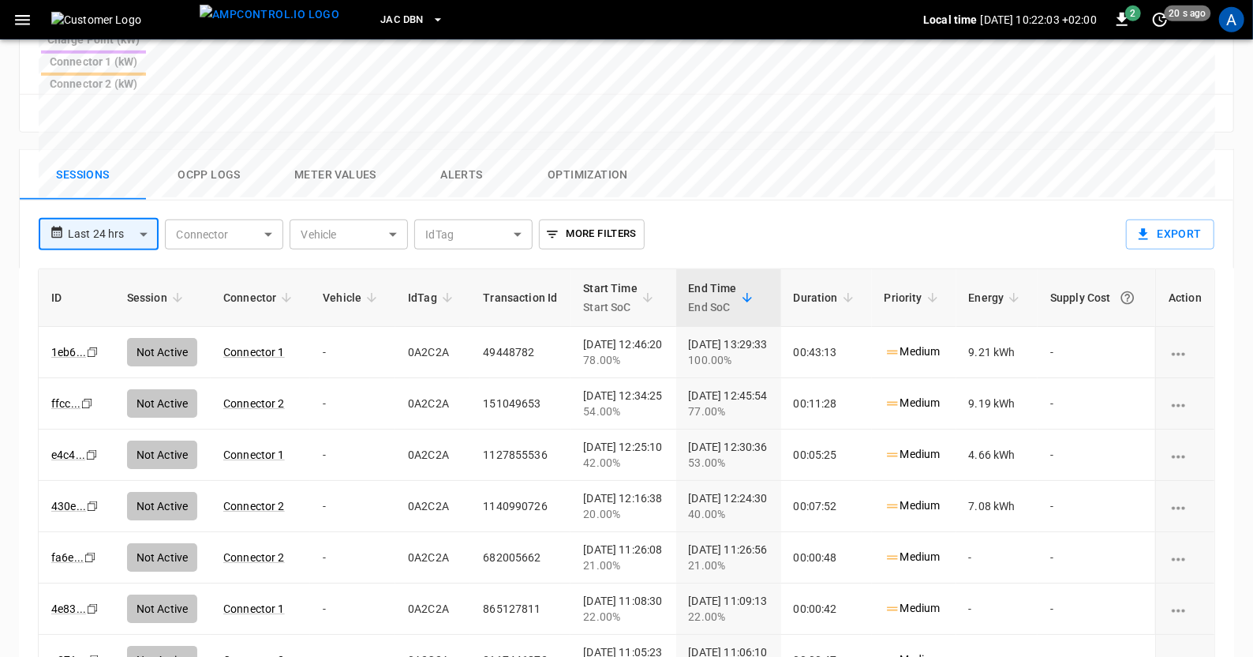
click at [430, 24] on icon "button" at bounding box center [438, 20] width 16 height 16
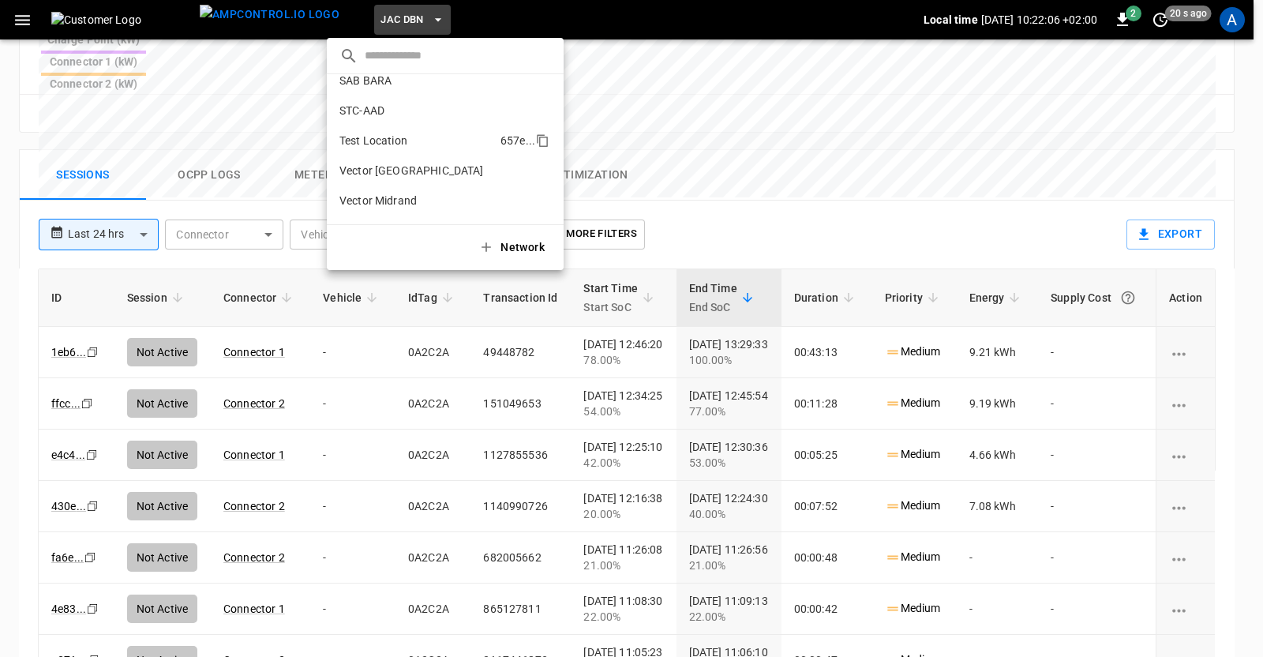
scroll to position [185, 0]
click at [387, 144] on p "Test Location" at bounding box center [416, 151] width 155 height 16
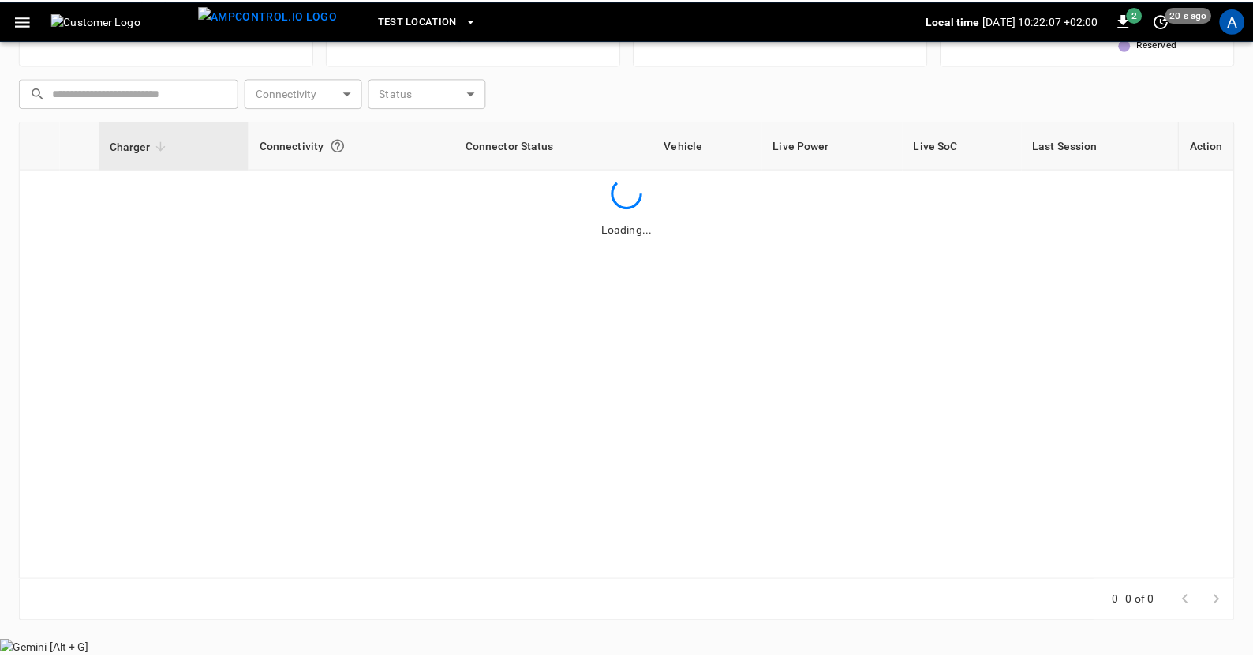
scroll to position [178, 0]
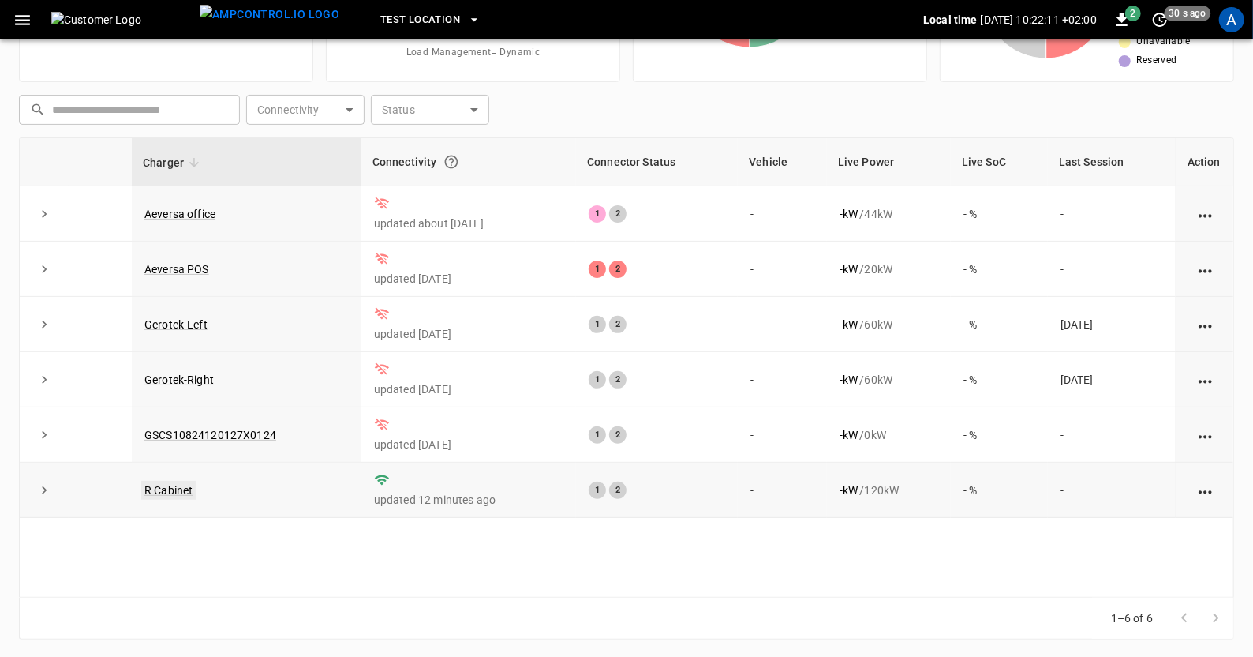
click at [159, 487] on link "R Cabinet" at bounding box center [168, 490] width 54 height 19
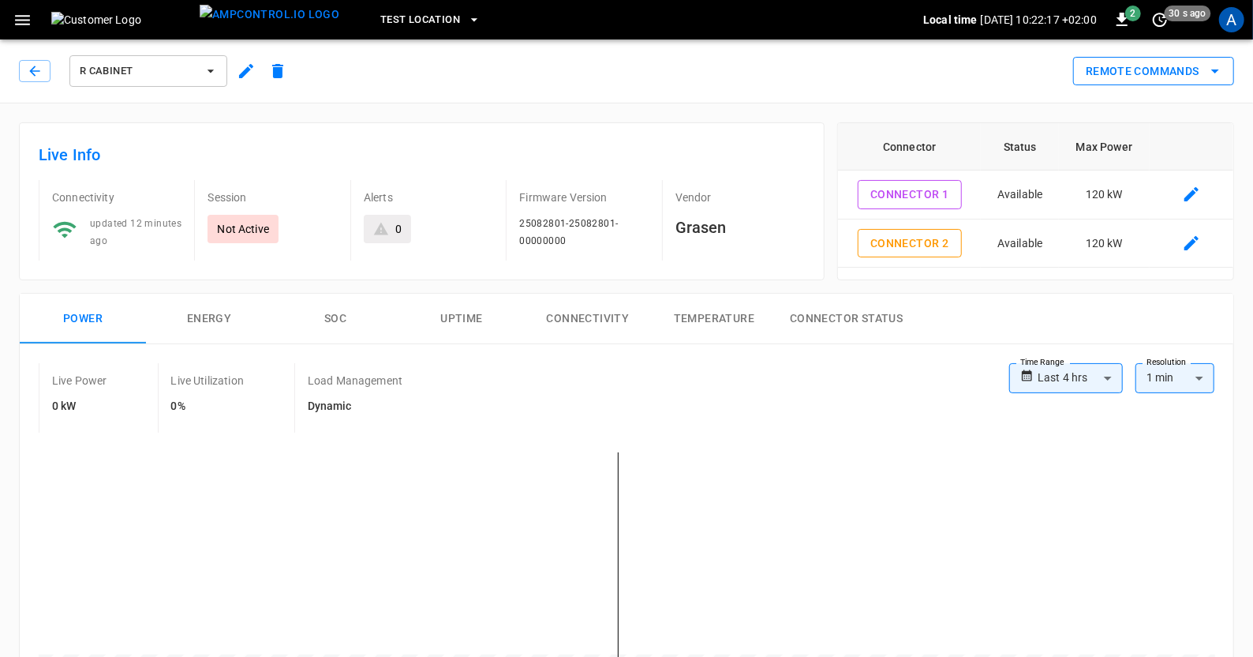
click at [1217, 64] on icon "remote commands options" at bounding box center [1215, 71] width 19 height 19
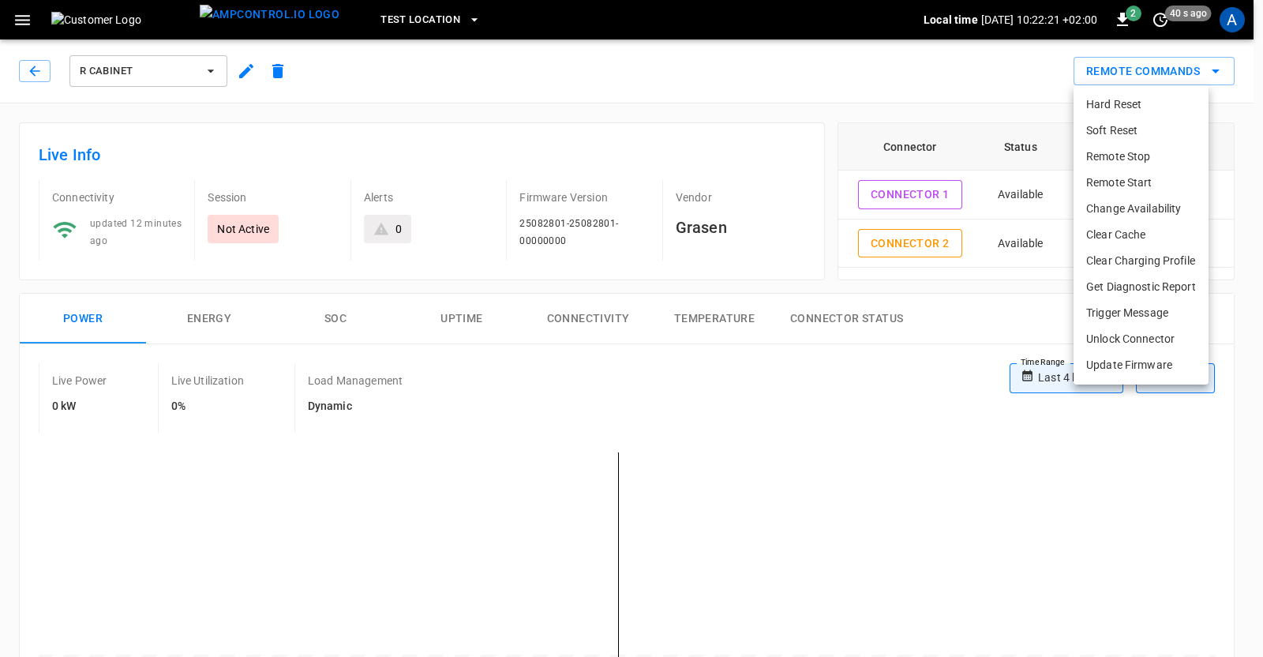
click at [1145, 285] on li "Get Diagnostic Report" at bounding box center [1140, 287] width 135 height 26
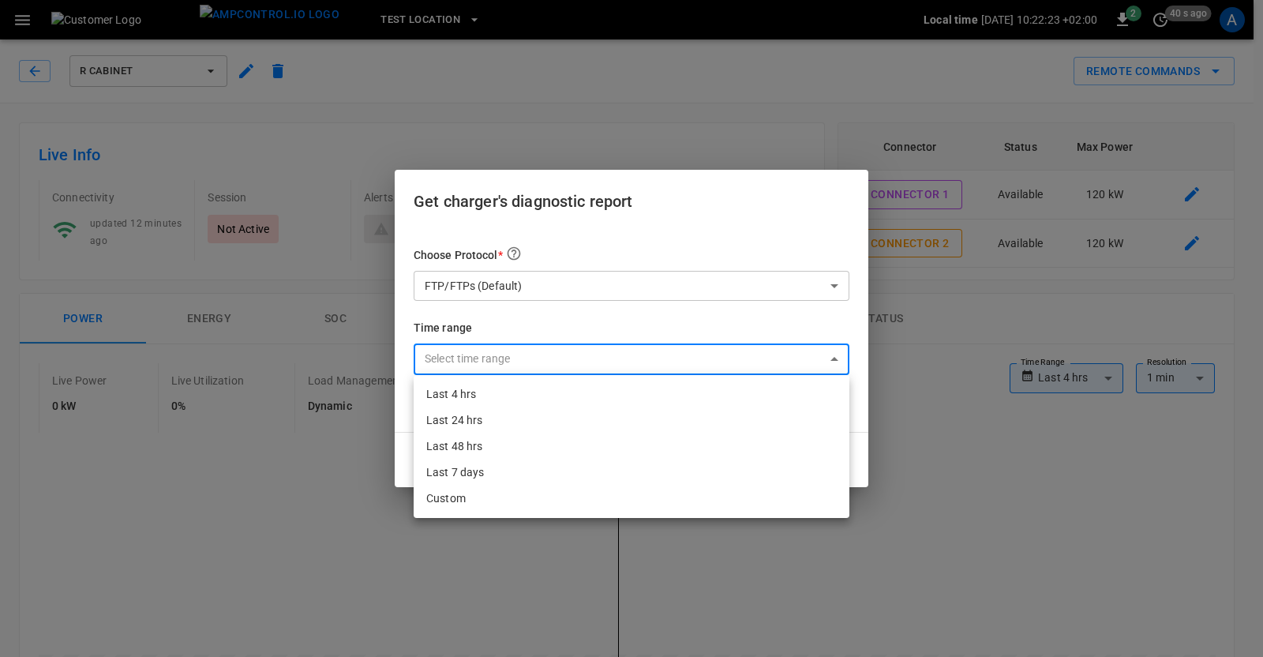
click at [490, 391] on li "Last 4 hrs" at bounding box center [632, 394] width 436 height 26
type input "**********"
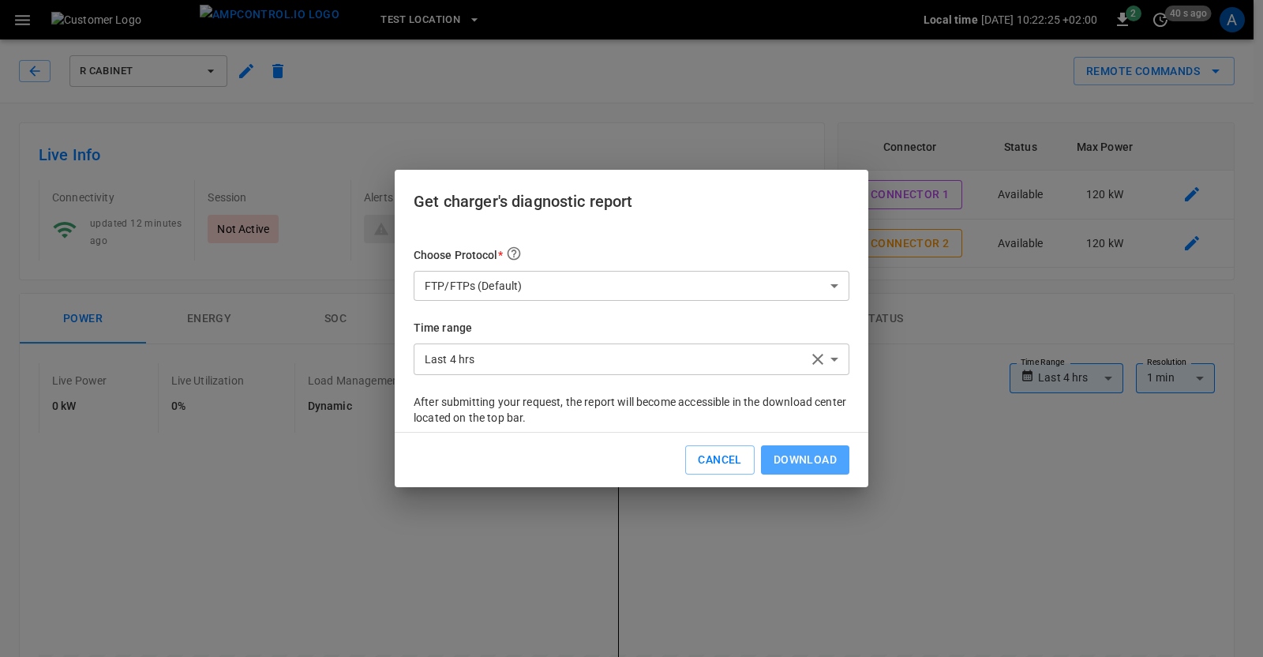
click at [795, 467] on button "Download" at bounding box center [805, 459] width 88 height 29
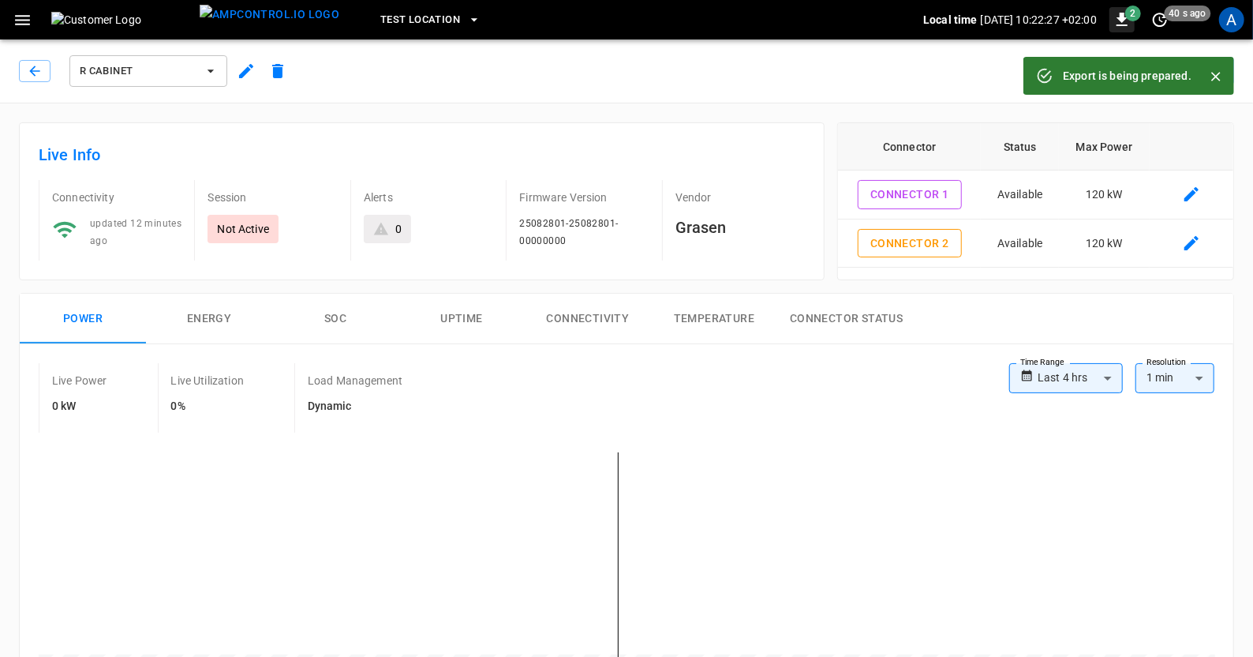
click at [1125, 18] on icon "button" at bounding box center [1122, 19] width 11 height 13
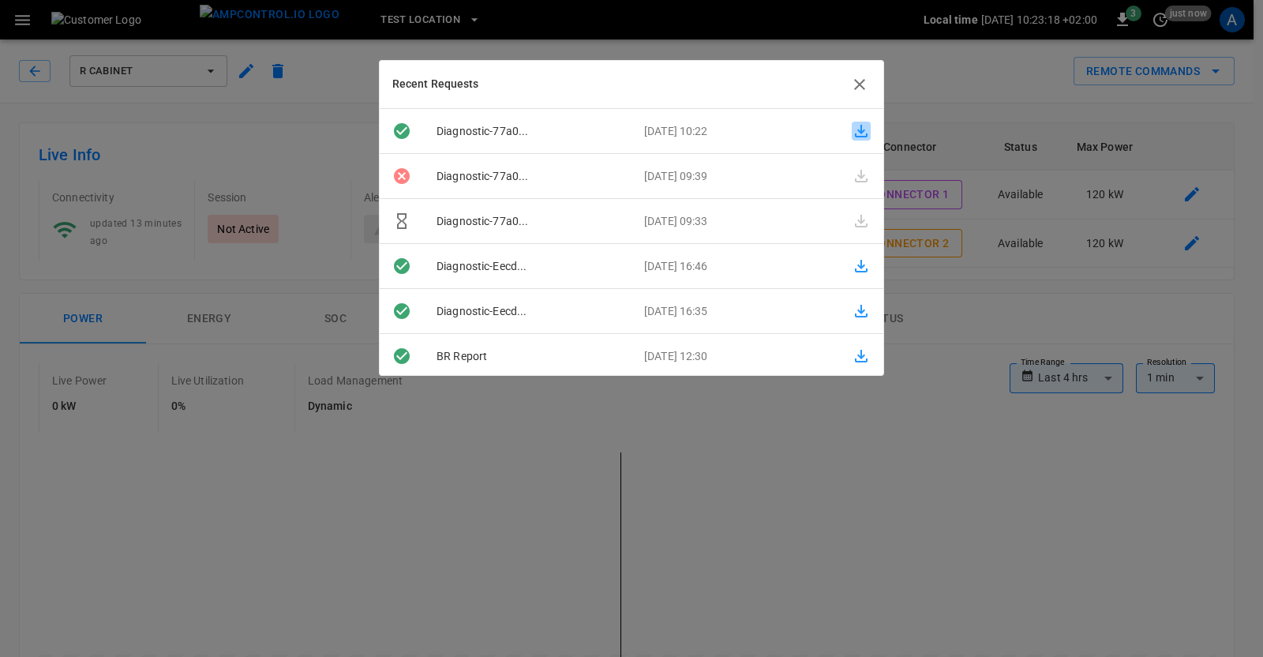
click at [852, 132] on icon "button" at bounding box center [861, 131] width 19 height 19
click at [856, 79] on icon "button" at bounding box center [859, 84] width 19 height 19
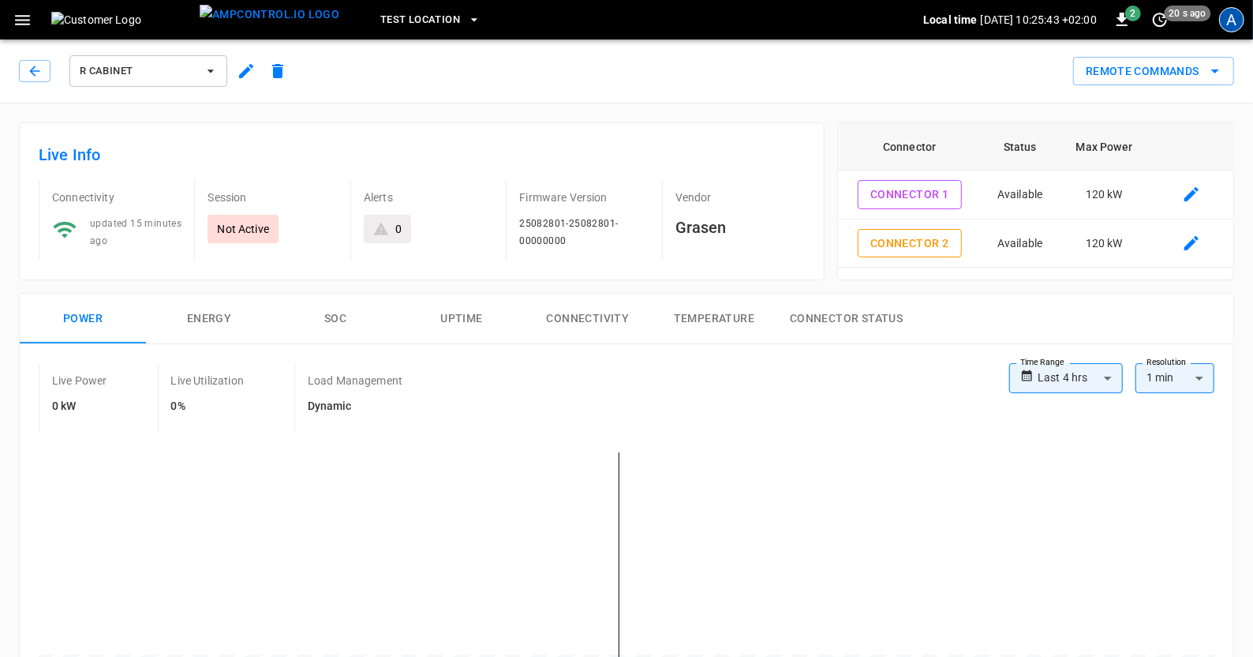
click at [1240, 21] on div "A" at bounding box center [1231, 19] width 25 height 25
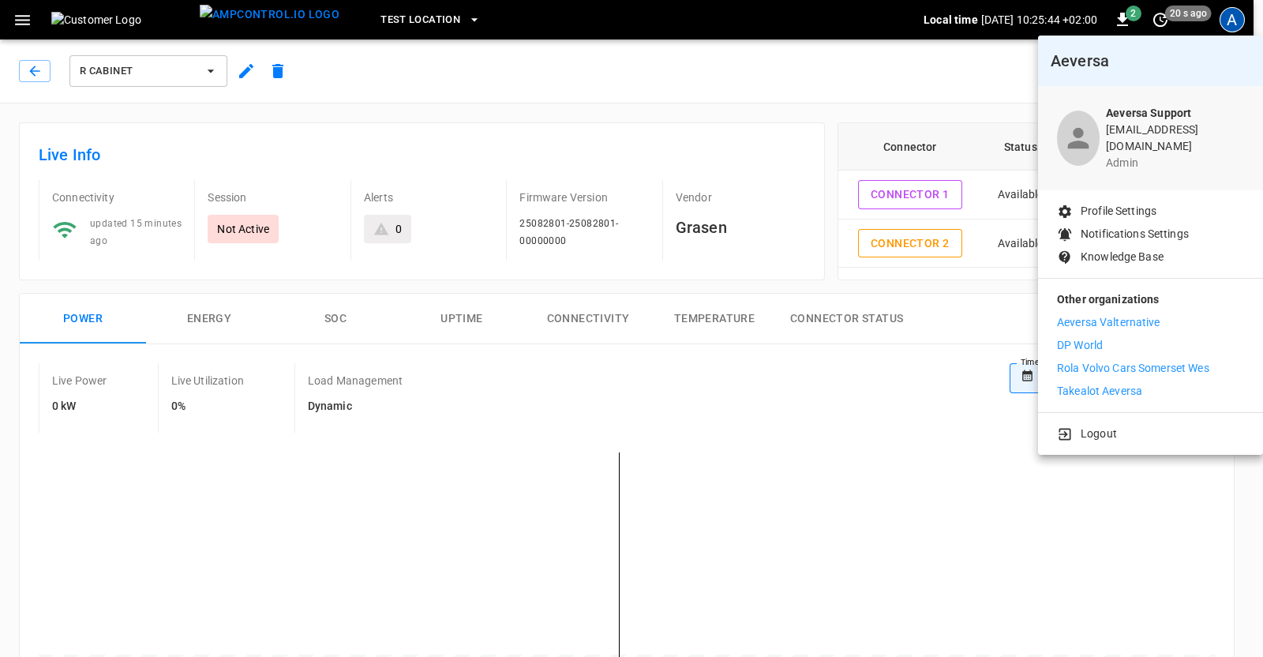
click at [1105, 384] on p "Takealot Aeversa" at bounding box center [1099, 391] width 85 height 17
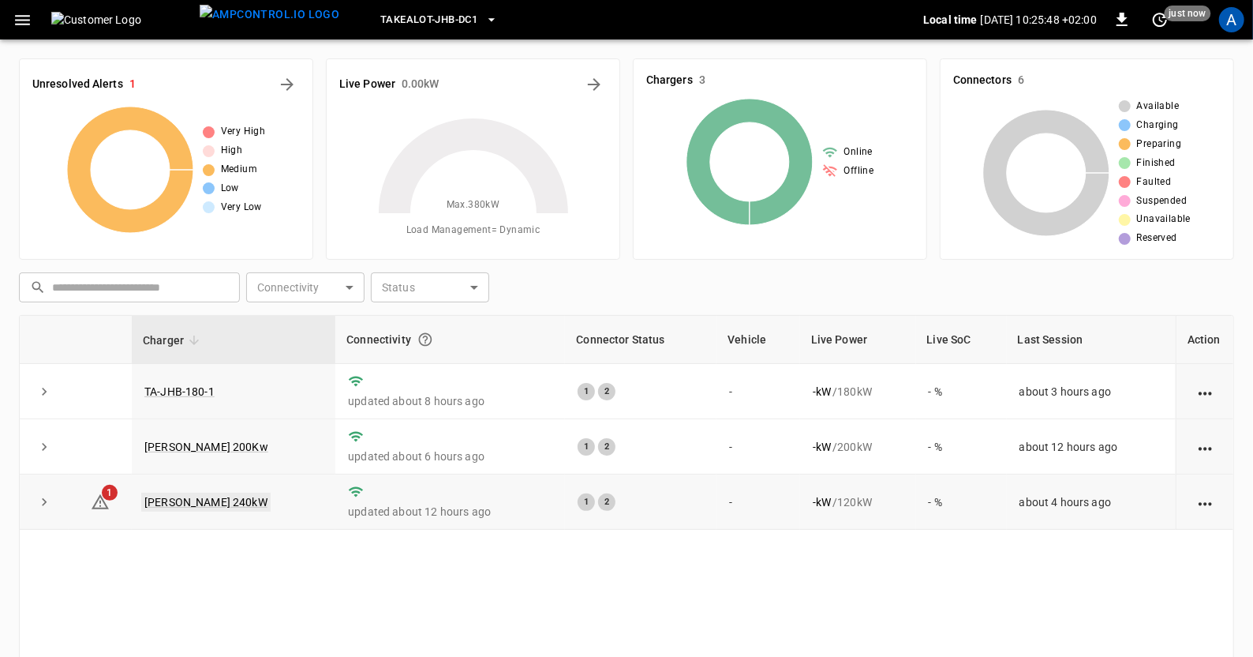
click at [171, 504] on link "[PERSON_NAME] 240kW" at bounding box center [205, 501] width 129 height 19
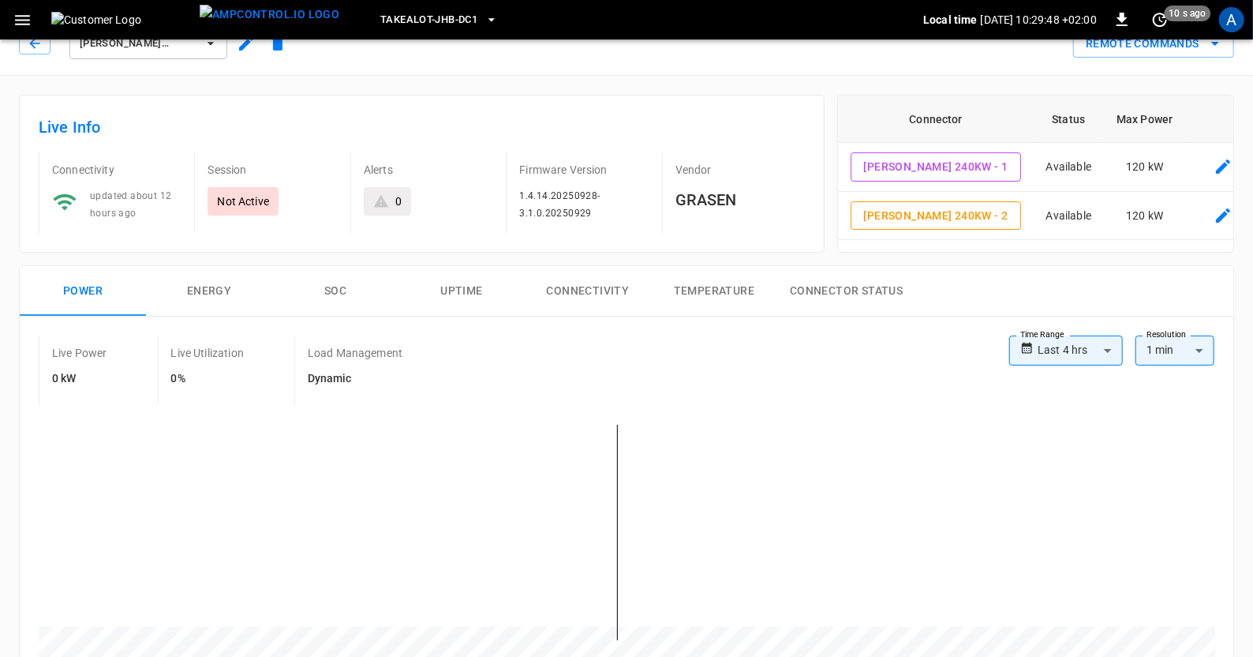
scroll to position [16, 0]
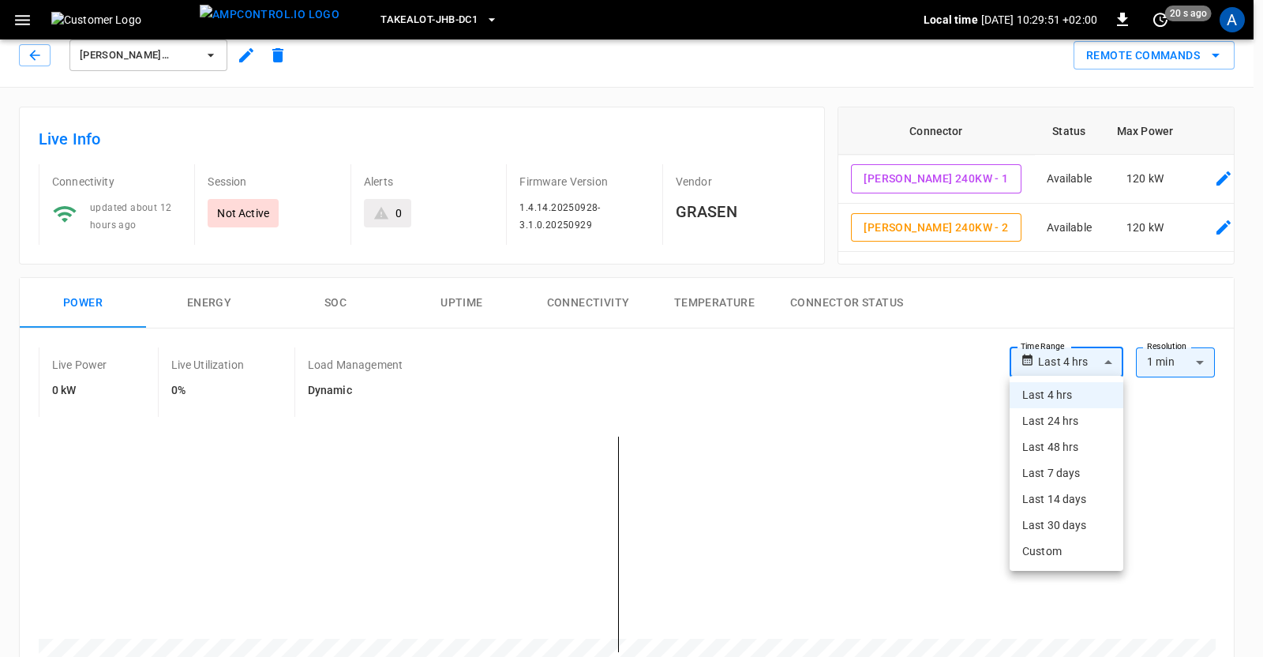
click at [1043, 425] on li "Last 24 hrs" at bounding box center [1066, 421] width 114 height 26
type input "**********"
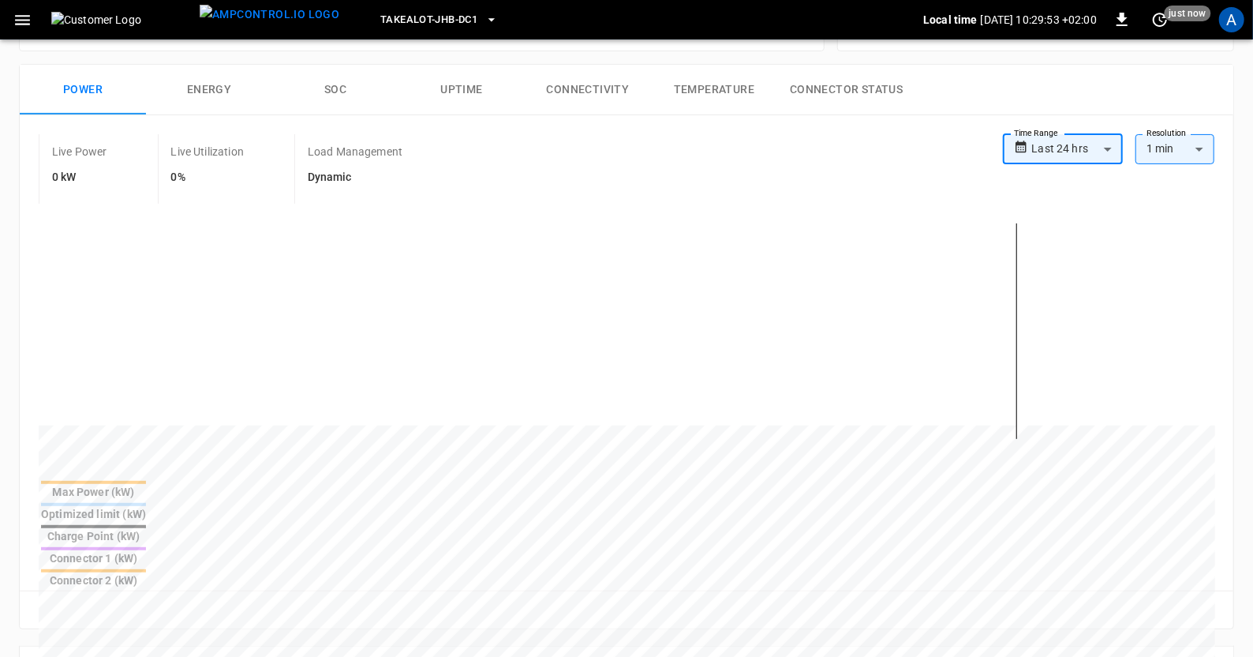
scroll to position [230, 0]
